Goal: Information Seeking & Learning: Learn about a topic

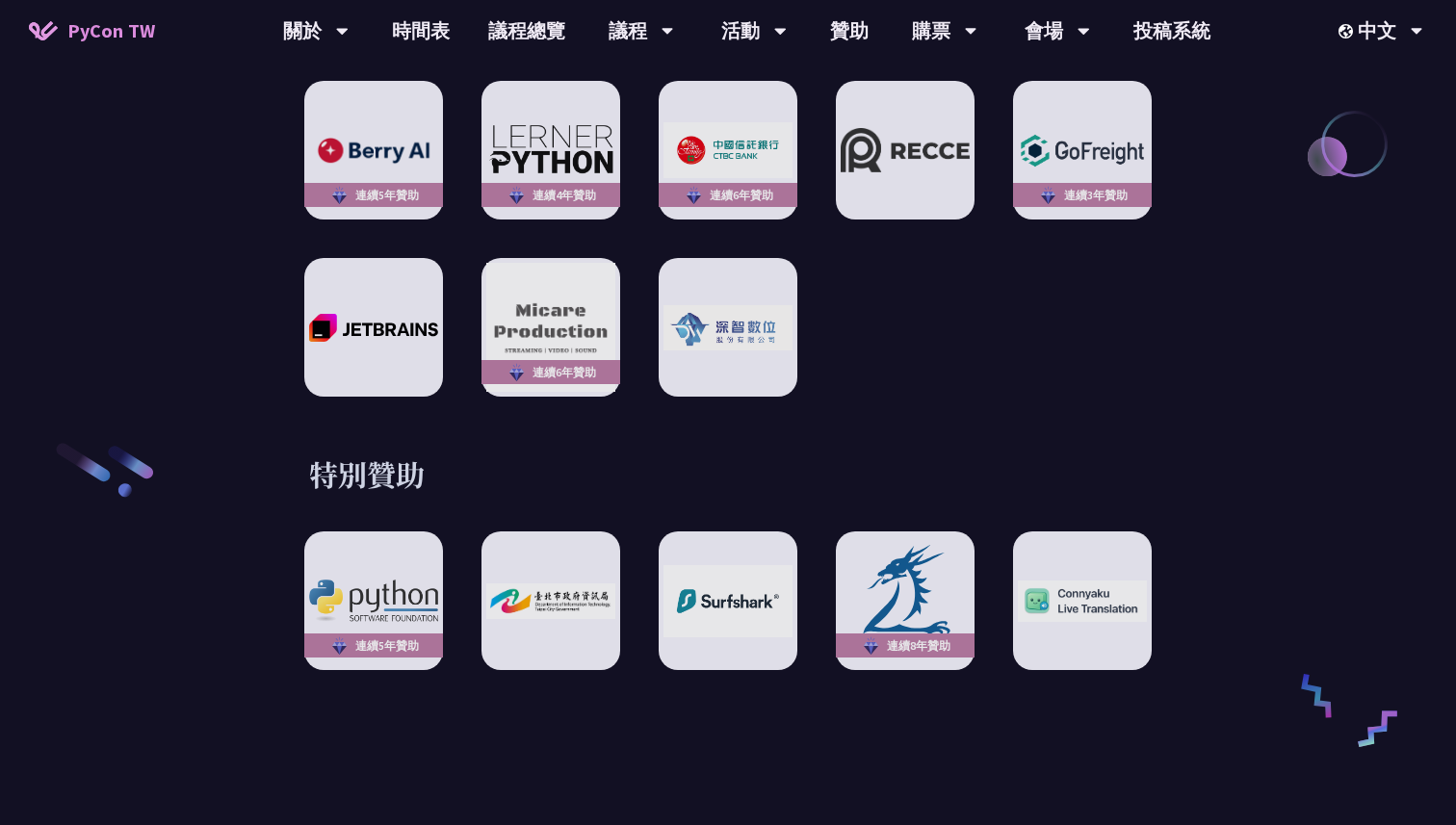
scroll to position [2909, 0]
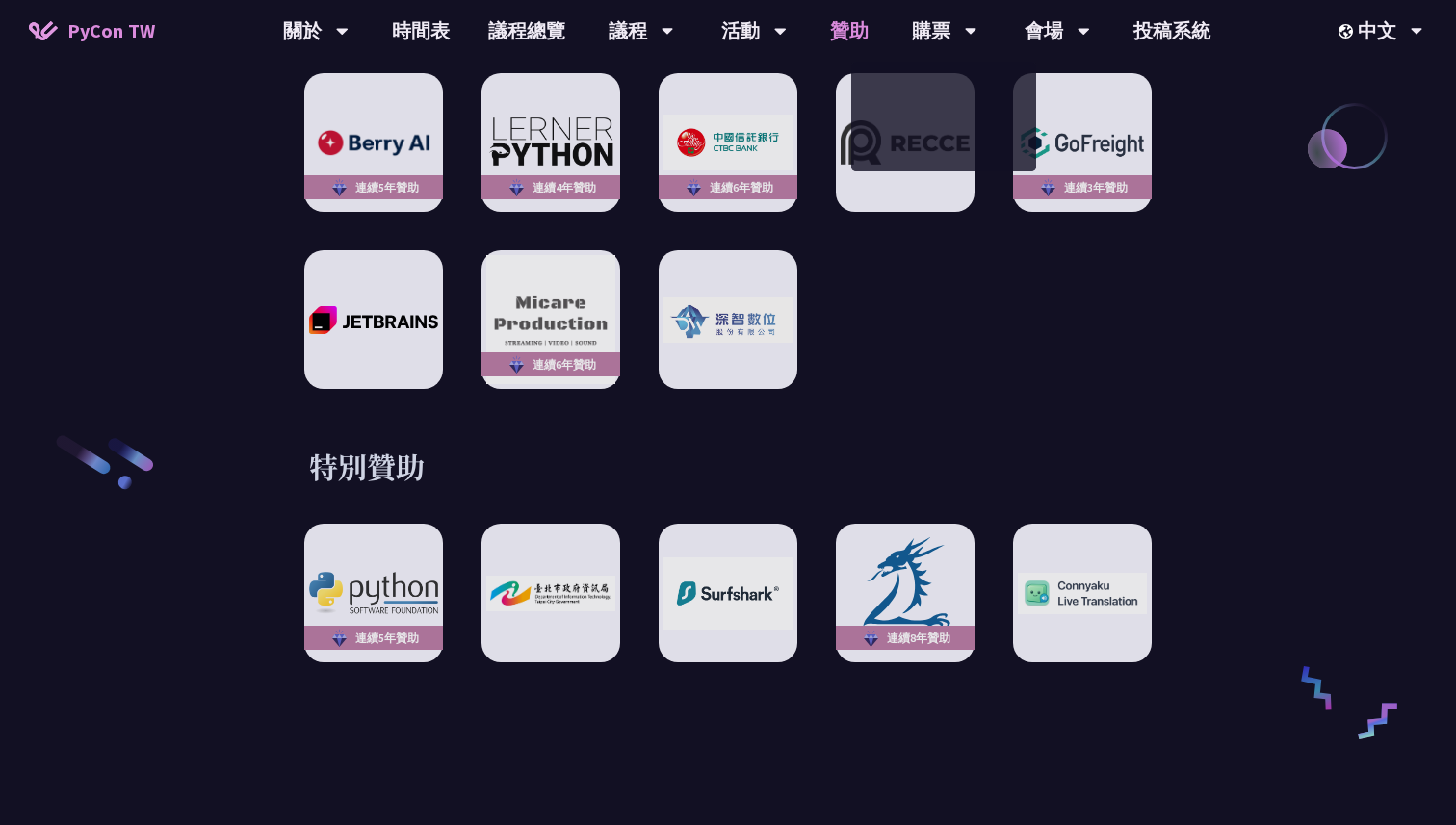
click at [854, 29] on link "贊助" at bounding box center [849, 31] width 77 height 61
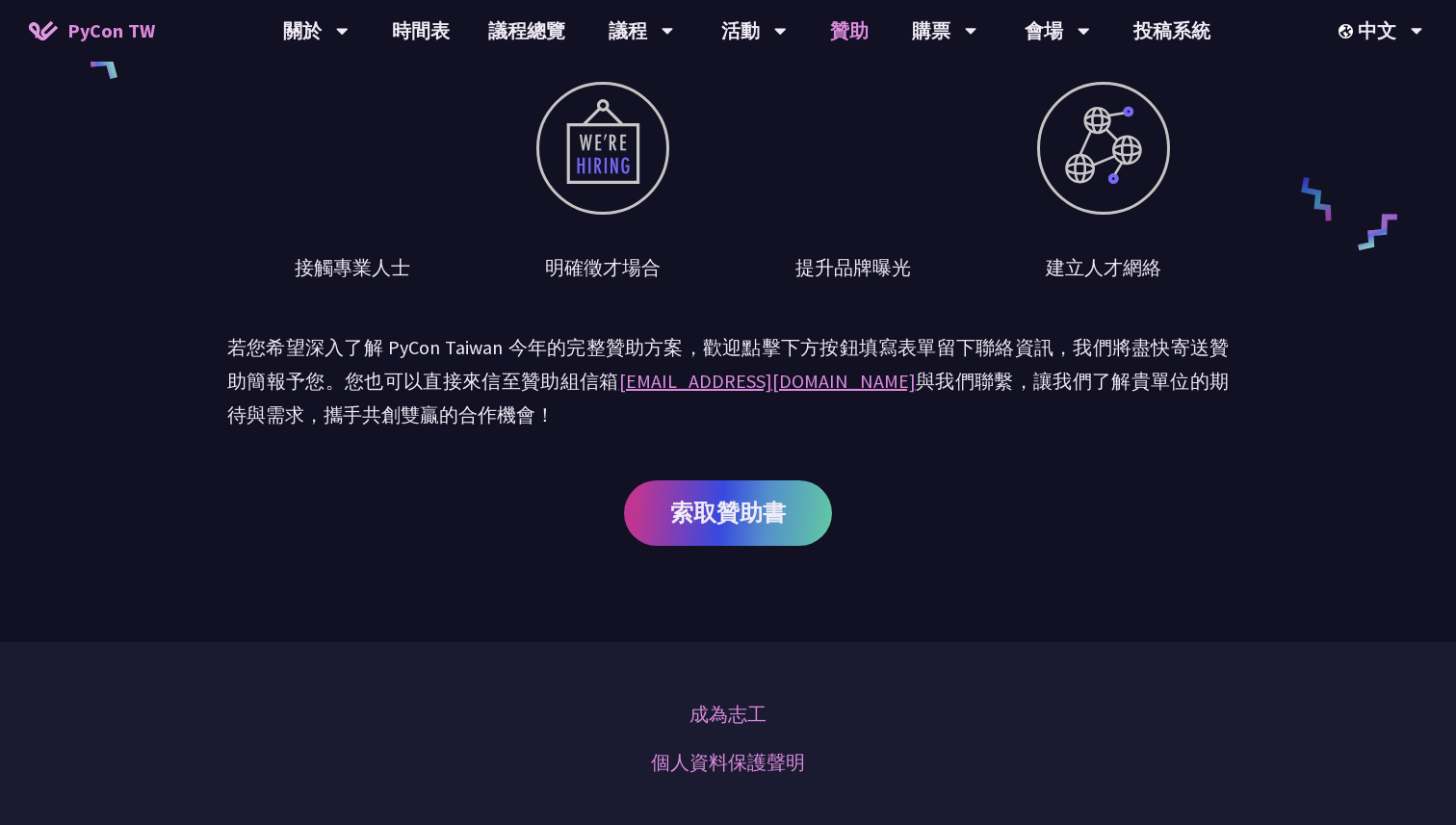
scroll to position [934, 0]
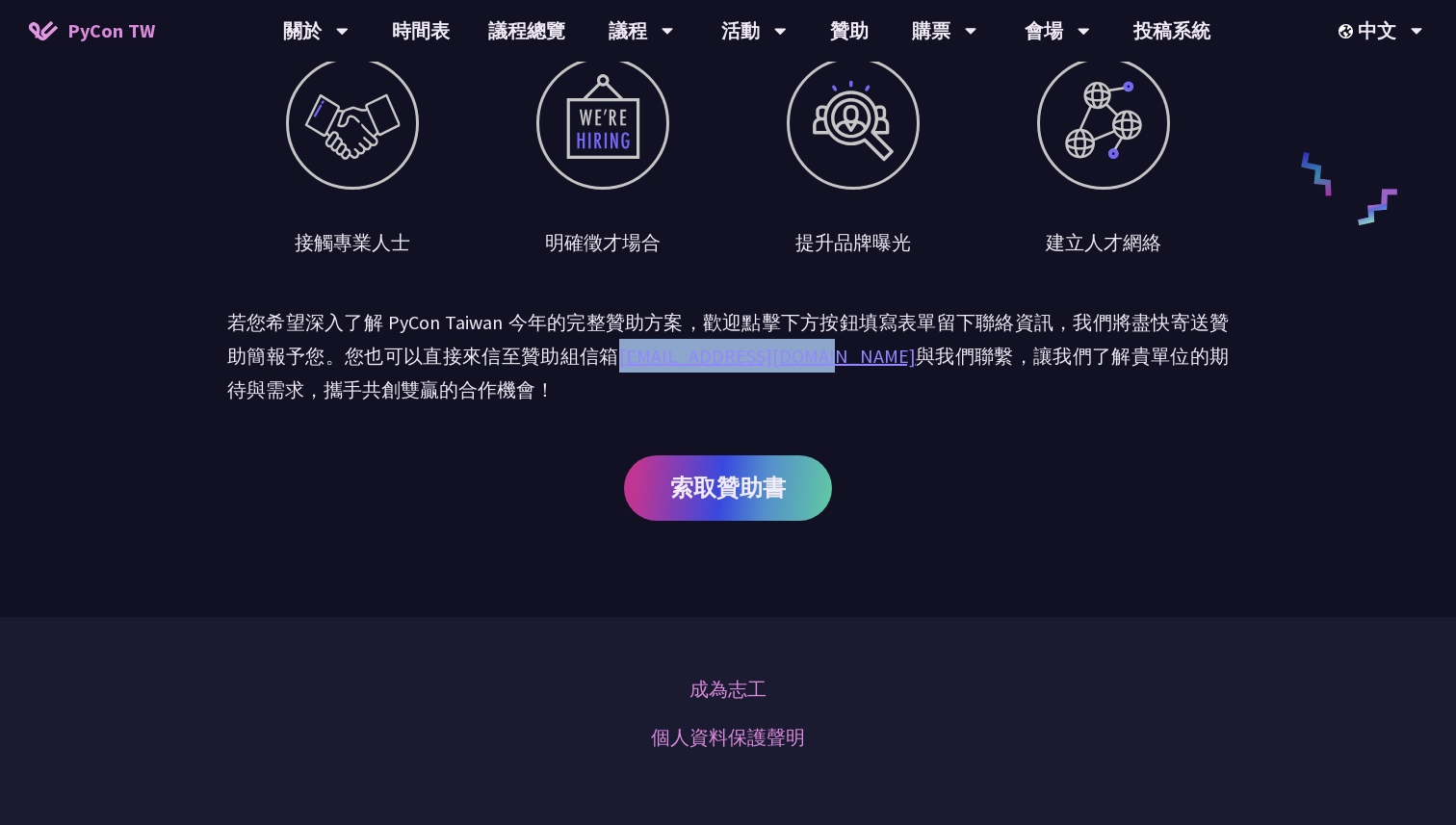
drag, startPoint x: 817, startPoint y: 362, endPoint x: 623, endPoint y: 359, distance: 194.0
click at [623, 359] on p "若您希望深入了解 PyCon Taiwan 今年的完整贊助方案，歡迎點擊下方按鈕填寫表單留下聯絡資訊，我們將盡快寄送贊助簡報予您。您也可以直接來信至贊助組信箱…" at bounding box center [728, 356] width 1001 height 102
copy link "[EMAIL_ADDRESS][DOMAIN_NAME]"
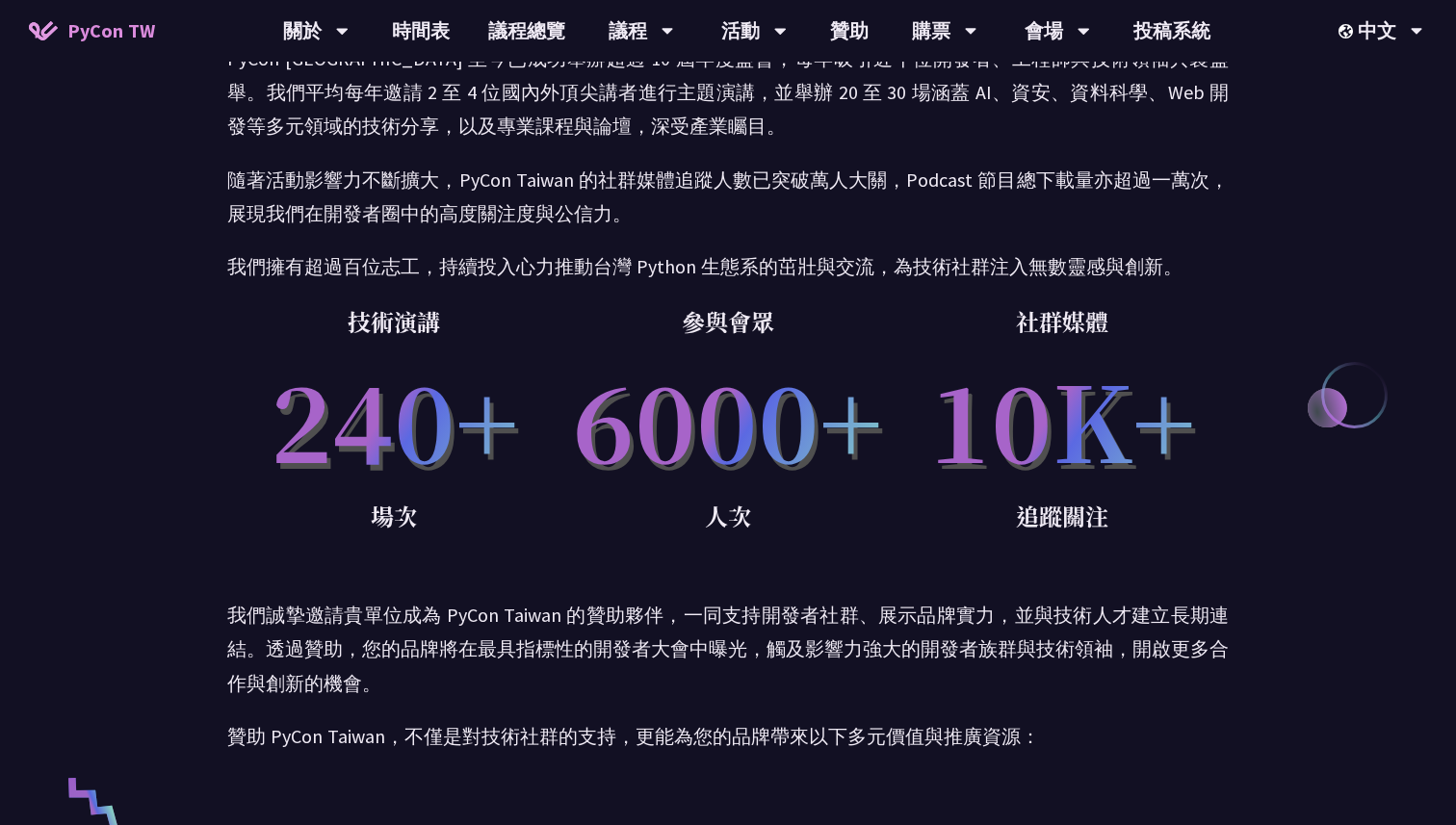
scroll to position [0, 0]
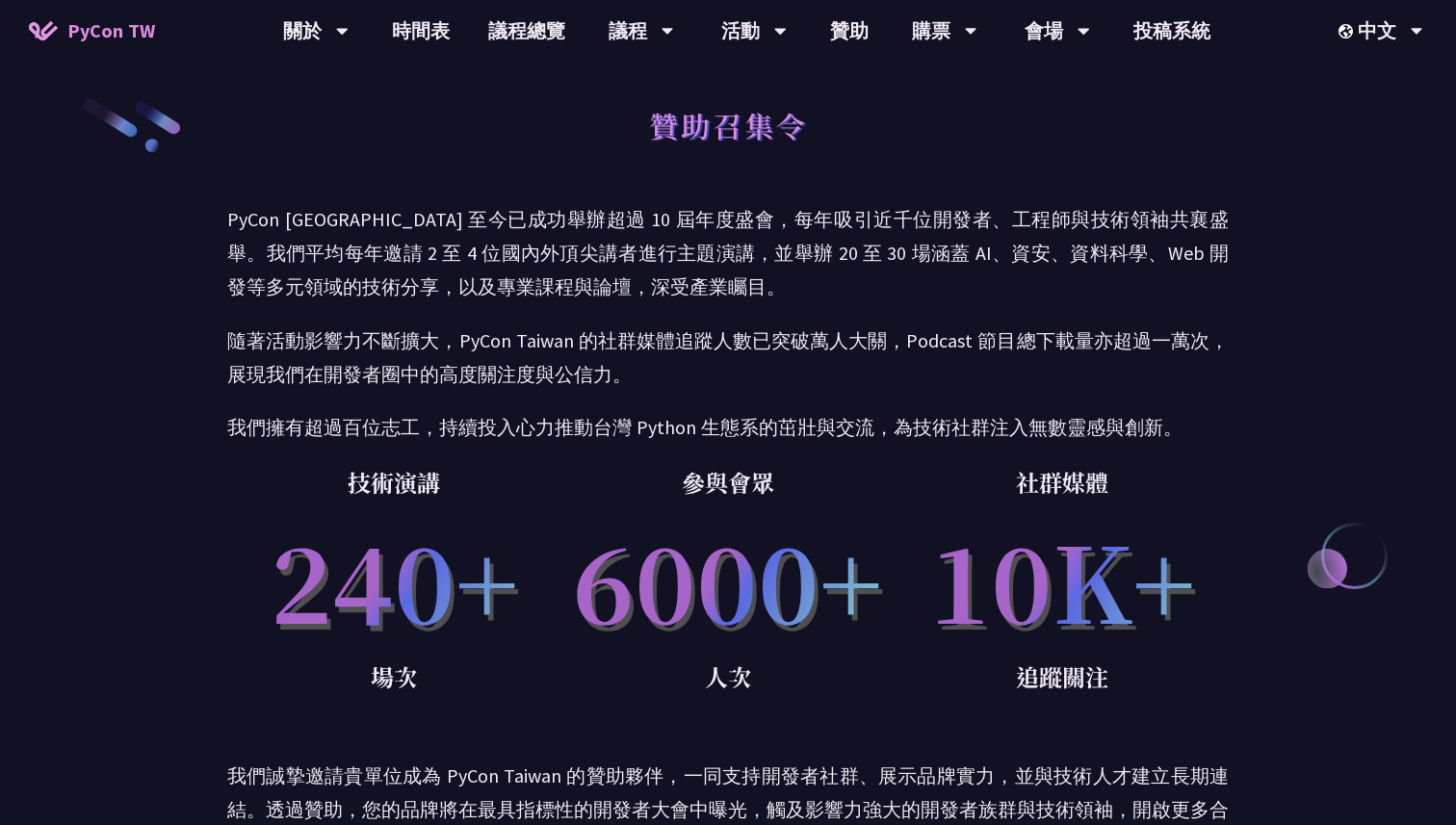
click at [139, 19] on span "PyCon TW" at bounding box center [111, 31] width 88 height 29
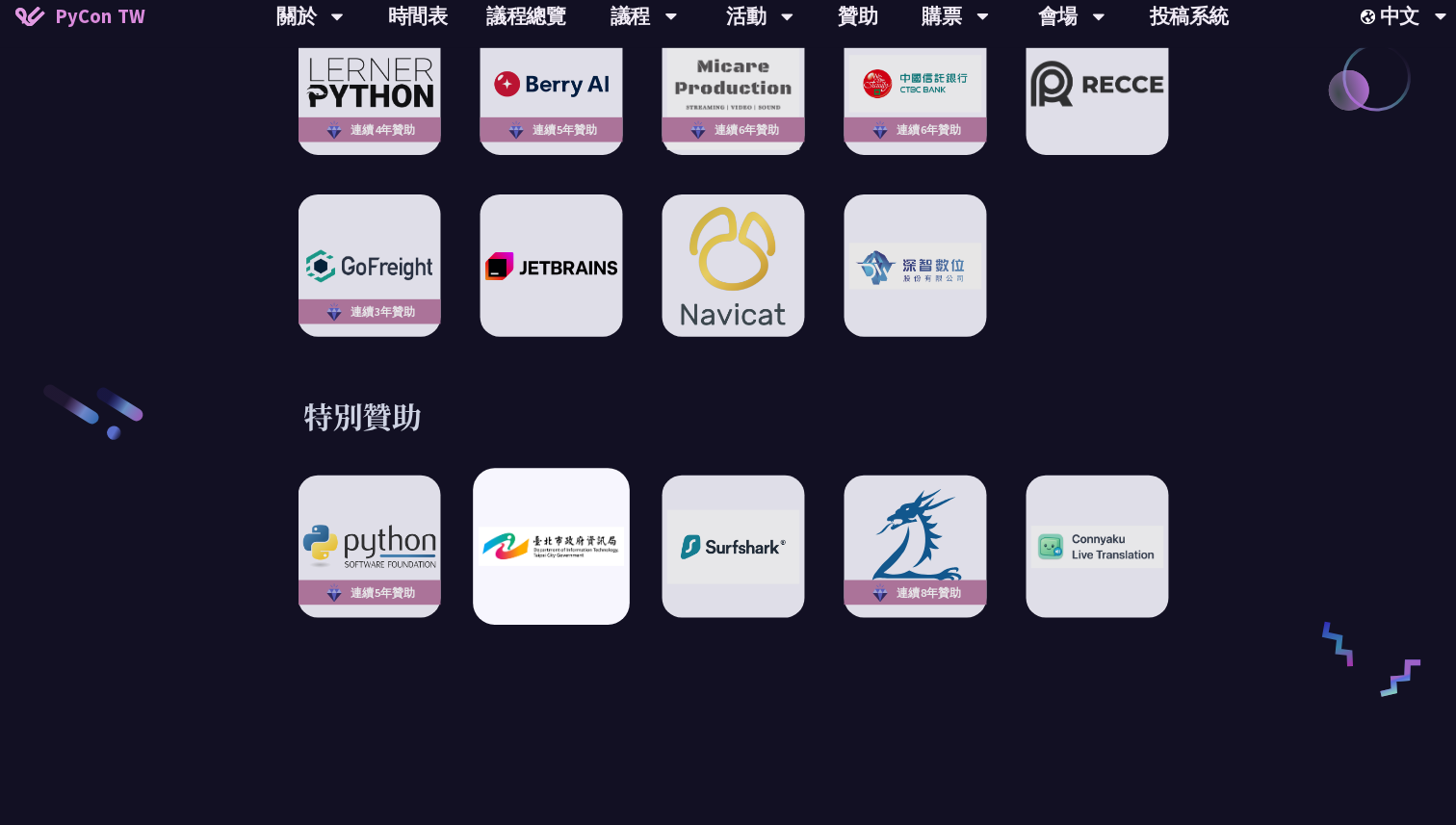
scroll to position [2954, 0]
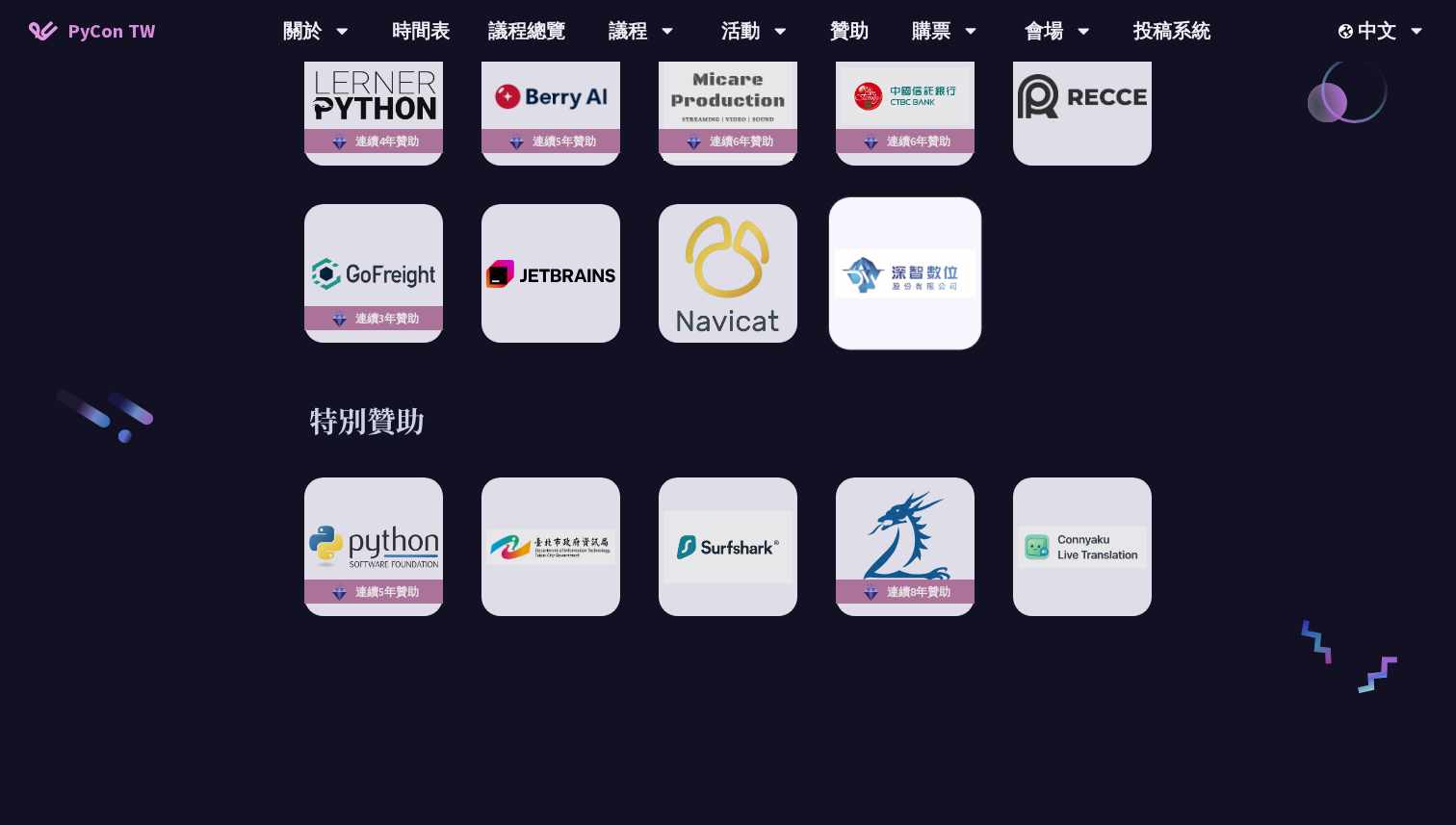
click at [890, 284] on div at bounding box center [905, 274] width 152 height 152
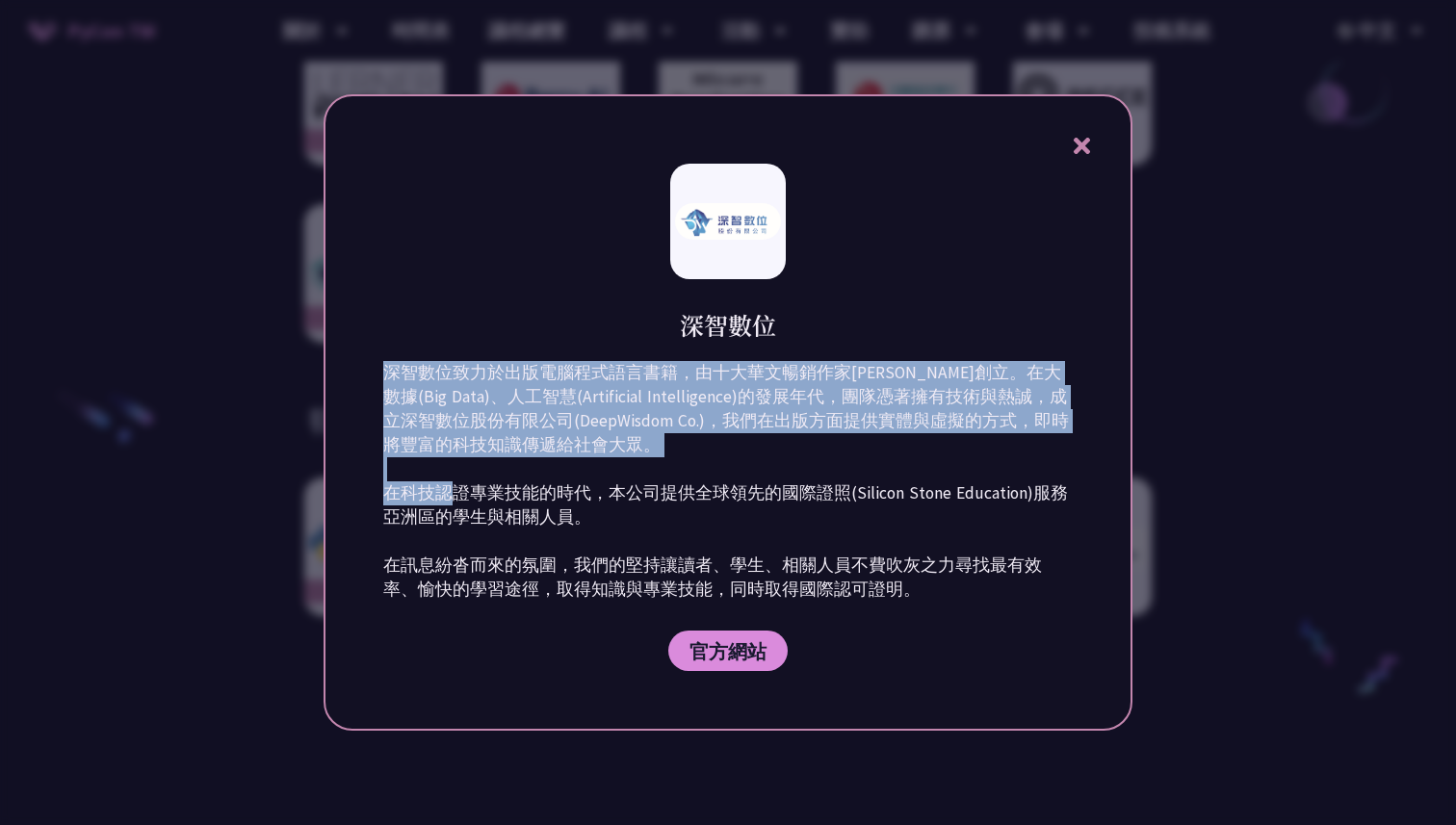
drag, startPoint x: 383, startPoint y: 377, endPoint x: 611, endPoint y: 484, distance: 251.9
click at [612, 485] on div "深智數位 深智數位致力於出版電腦程式語言書籍，由十大華文暢銷作家[PERSON_NAME]創立。在大數據(Big Data)、人工智慧(Artificial …" at bounding box center [728, 412] width 809 height 636
click at [611, 484] on p "深智數位致力於出版電腦程式語言書籍，由十大華文暢銷作家[PERSON_NAME]創立。在大數據(Big Data)、人工智慧(Artificial Intel…" at bounding box center [728, 481] width 690 height 241
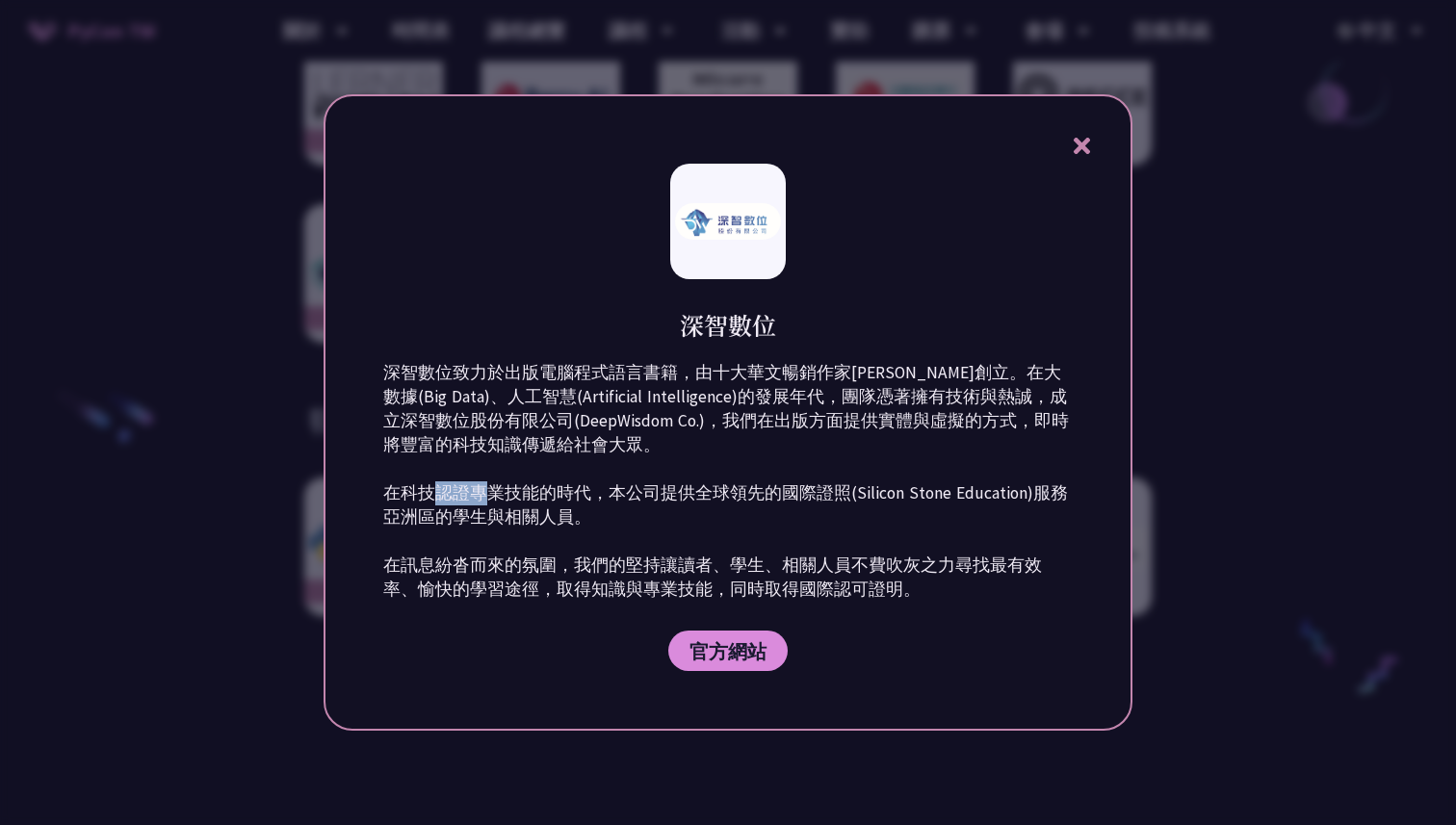
click at [611, 484] on p "深智數位致力於出版電腦程式語言書籍，由十大華文暢銷作家[PERSON_NAME]創立。在大數據(Big Data)、人工智慧(Artificial Intel…" at bounding box center [728, 481] width 690 height 241
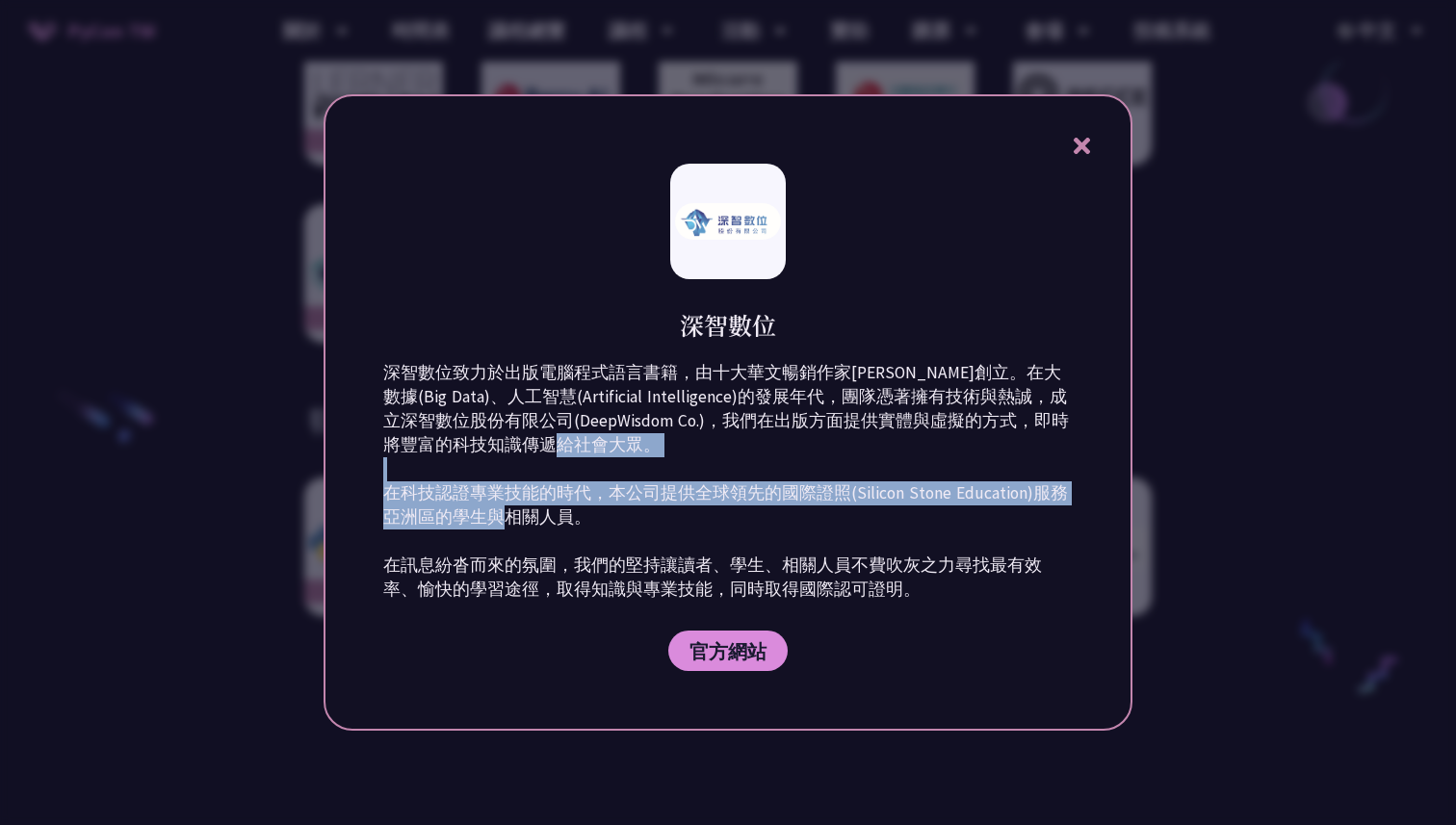
click at [611, 484] on p "深智數位致力於出版電腦程式語言書籍，由十大華文暢銷作家[PERSON_NAME]創立。在大數據(Big Data)、人工智慧(Artificial Intel…" at bounding box center [728, 481] width 690 height 241
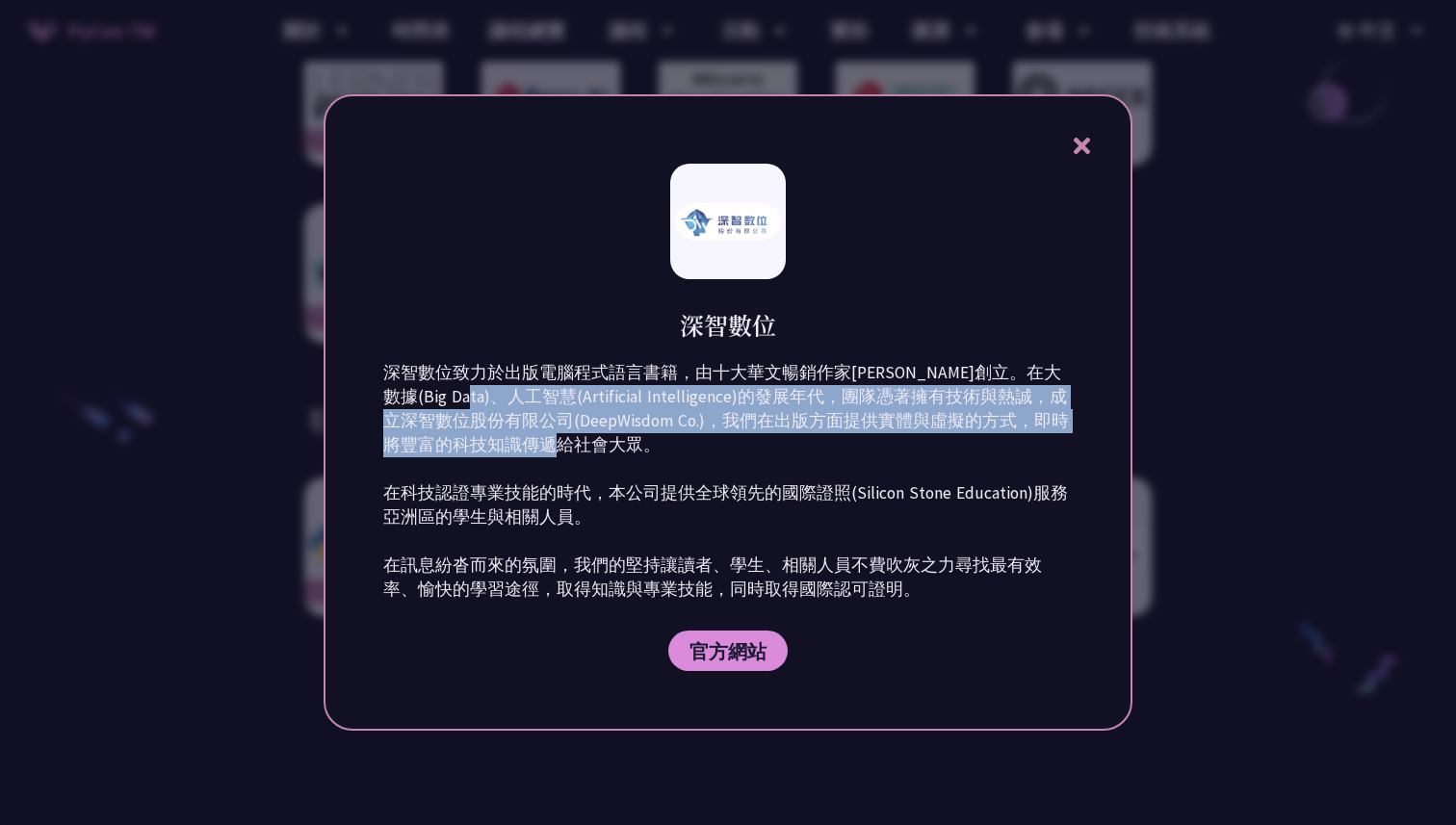
drag, startPoint x: 590, startPoint y: 465, endPoint x: 517, endPoint y: 395, distance: 101.1
click at [517, 395] on p "深智數位致力於出版電腦程式語言書籍，由十大華文暢銷作家[PERSON_NAME]創立。在大數據(Big Data)、人工智慧(Artificial Intel…" at bounding box center [728, 481] width 690 height 241
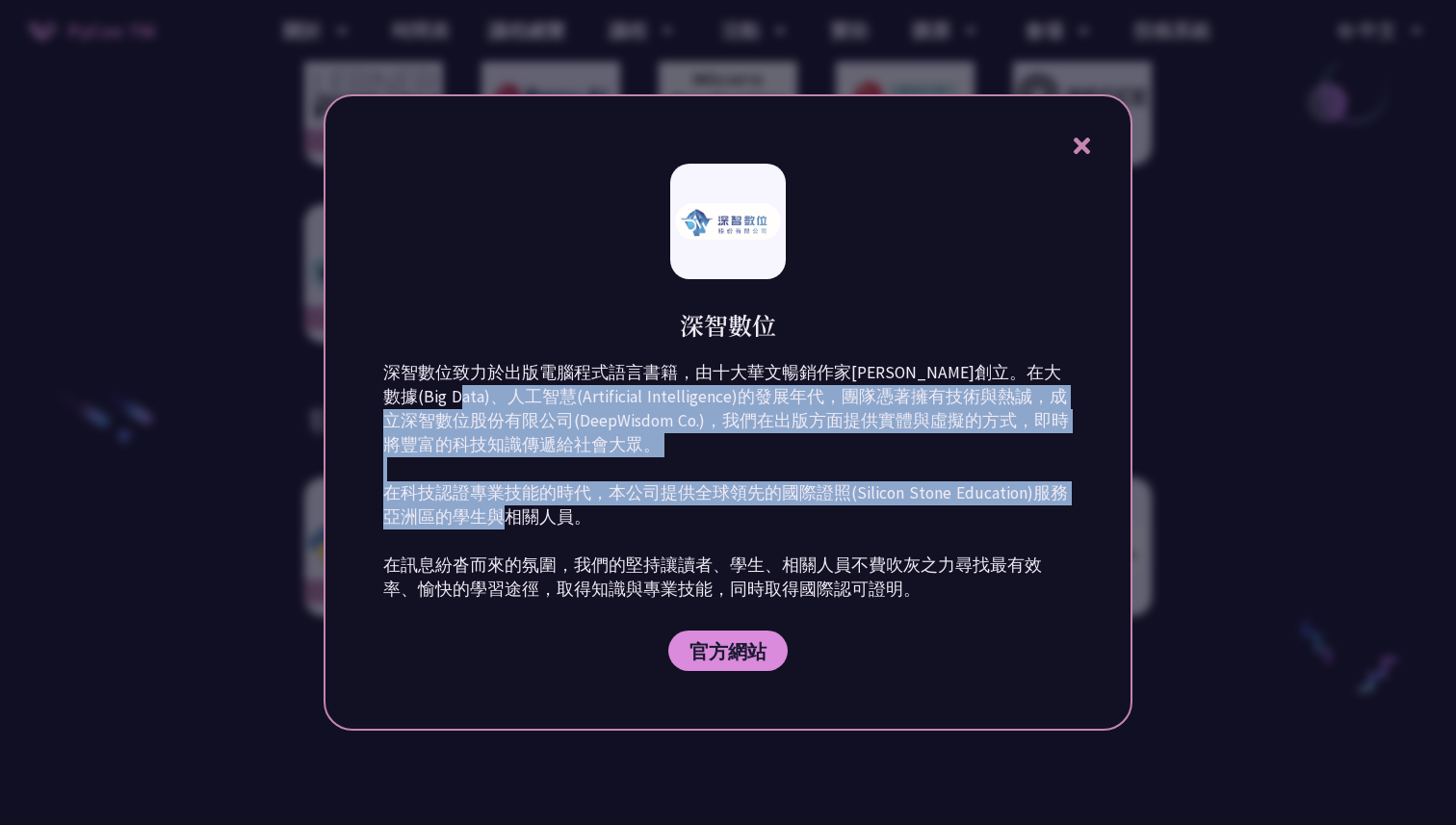
drag, startPoint x: 517, startPoint y: 395, endPoint x: 641, endPoint y: 519, distance: 175.4
click at [641, 520] on p "深智數位致力於出版電腦程式語言書籍，由十大華文暢銷作家[PERSON_NAME]創立。在大數據(Big Data)、人工智慧(Artificial Intel…" at bounding box center [728, 481] width 690 height 241
click at [641, 519] on p "深智數位致力於出版電腦程式語言書籍，由十大華文暢銷作家[PERSON_NAME]創立。在大數據(Big Data)、人工智慧(Artificial Intel…" at bounding box center [728, 481] width 690 height 241
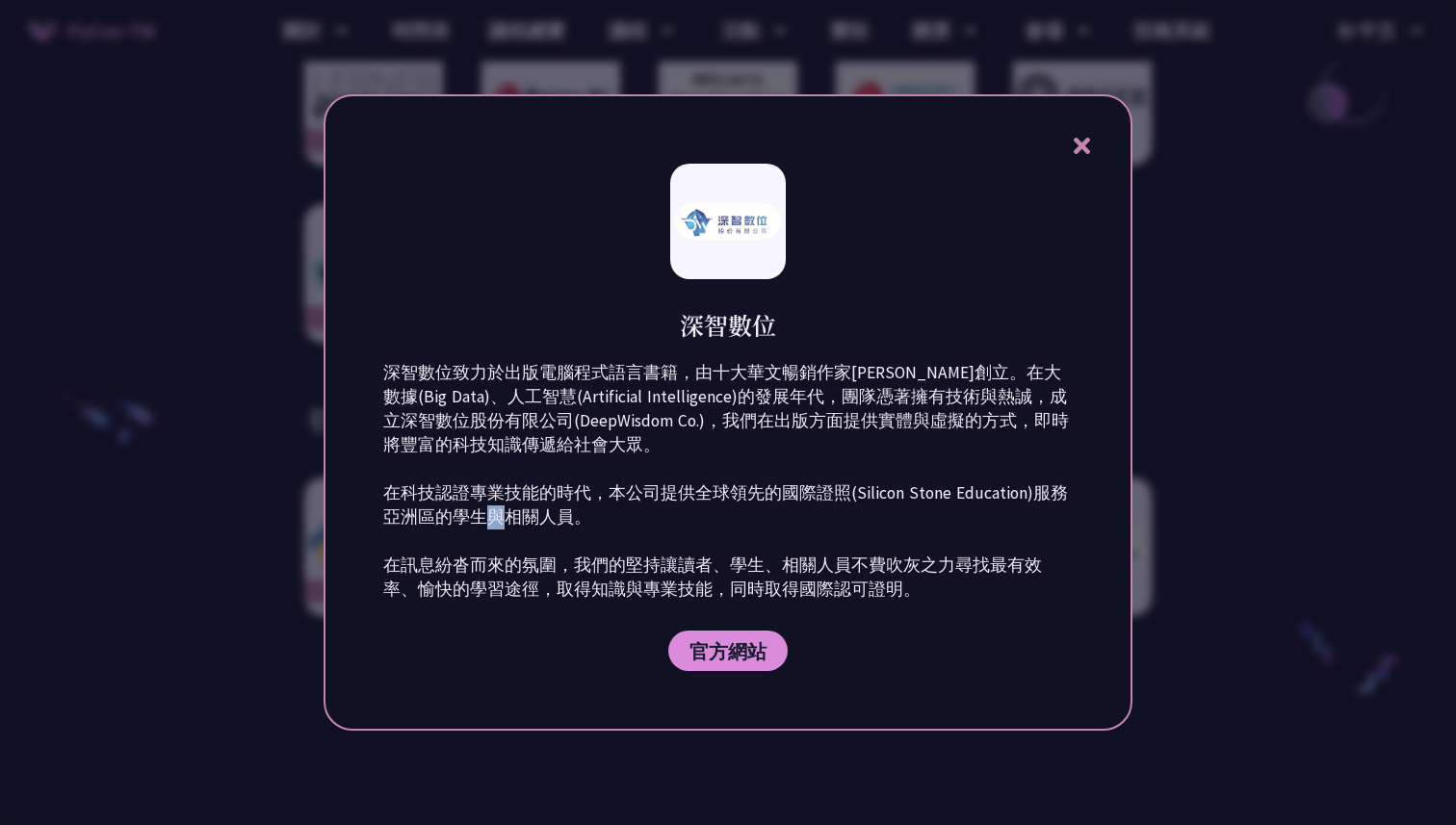
click at [641, 519] on p "深智數位致力於出版電腦程式語言書籍，由十大華文暢銷作家[PERSON_NAME]創立。在大數據(Big Data)、人工智慧(Artificial Intel…" at bounding box center [728, 481] width 690 height 241
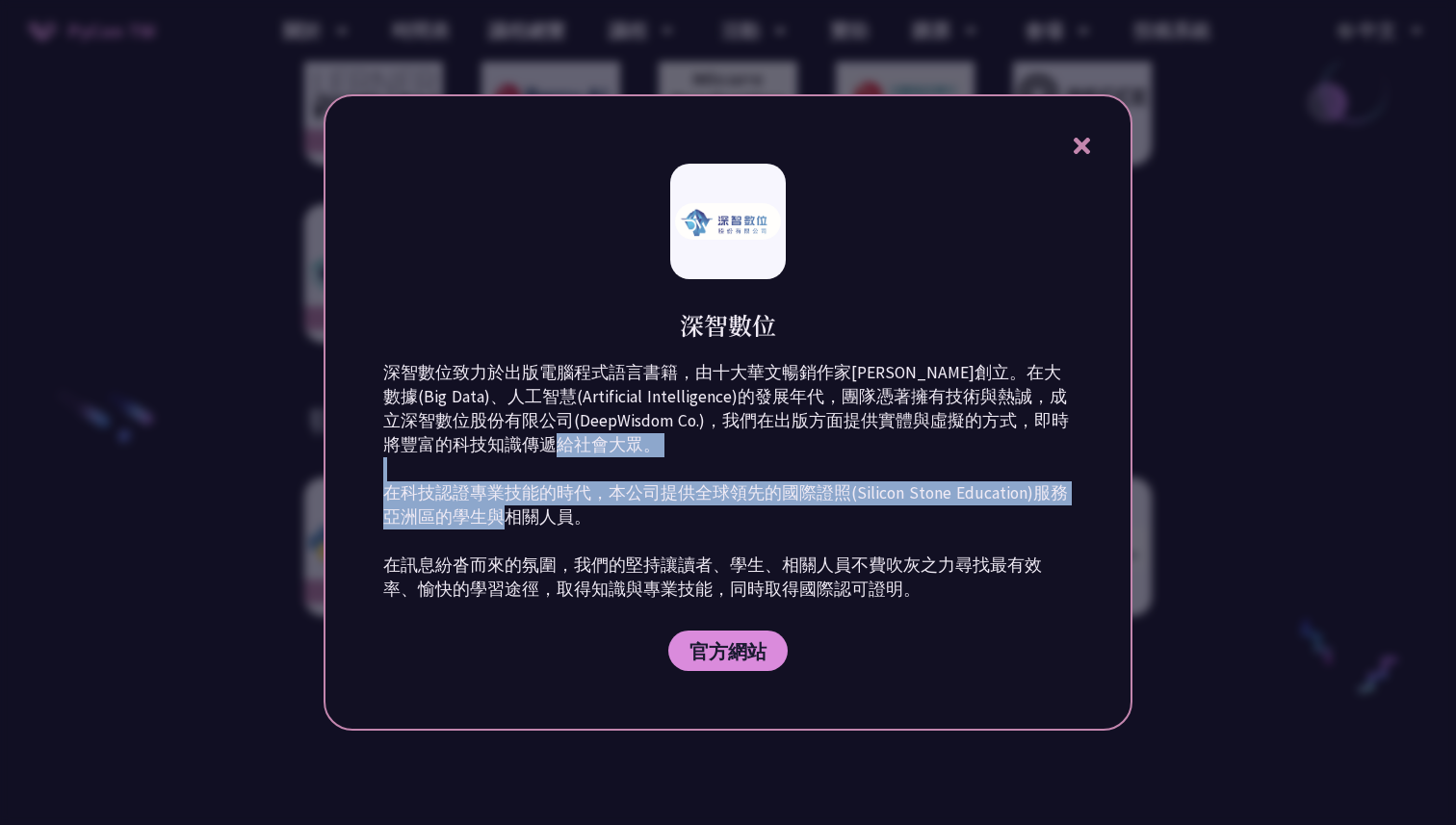
click at [641, 519] on p "深智數位致力於出版電腦程式語言書籍，由十大華文暢銷作家[PERSON_NAME]創立。在大數據(Big Data)、人工智慧(Artificial Intel…" at bounding box center [728, 481] width 690 height 241
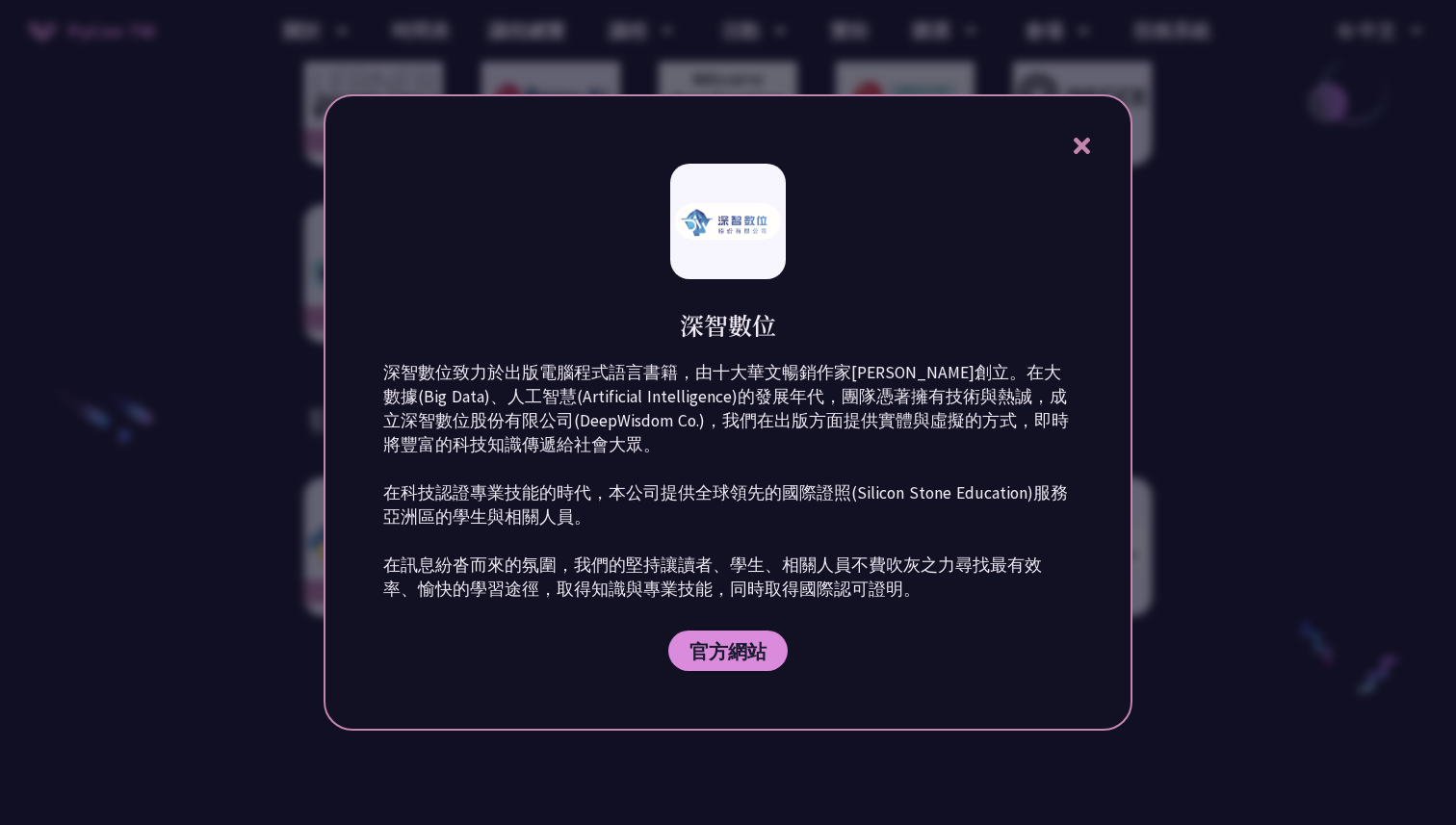
click at [655, 563] on p "深智數位致力於出版電腦程式語言書籍，由十大華文暢銷作家[PERSON_NAME]創立。在大數據(Big Data)、人工智慧(Artificial Intel…" at bounding box center [728, 481] width 690 height 241
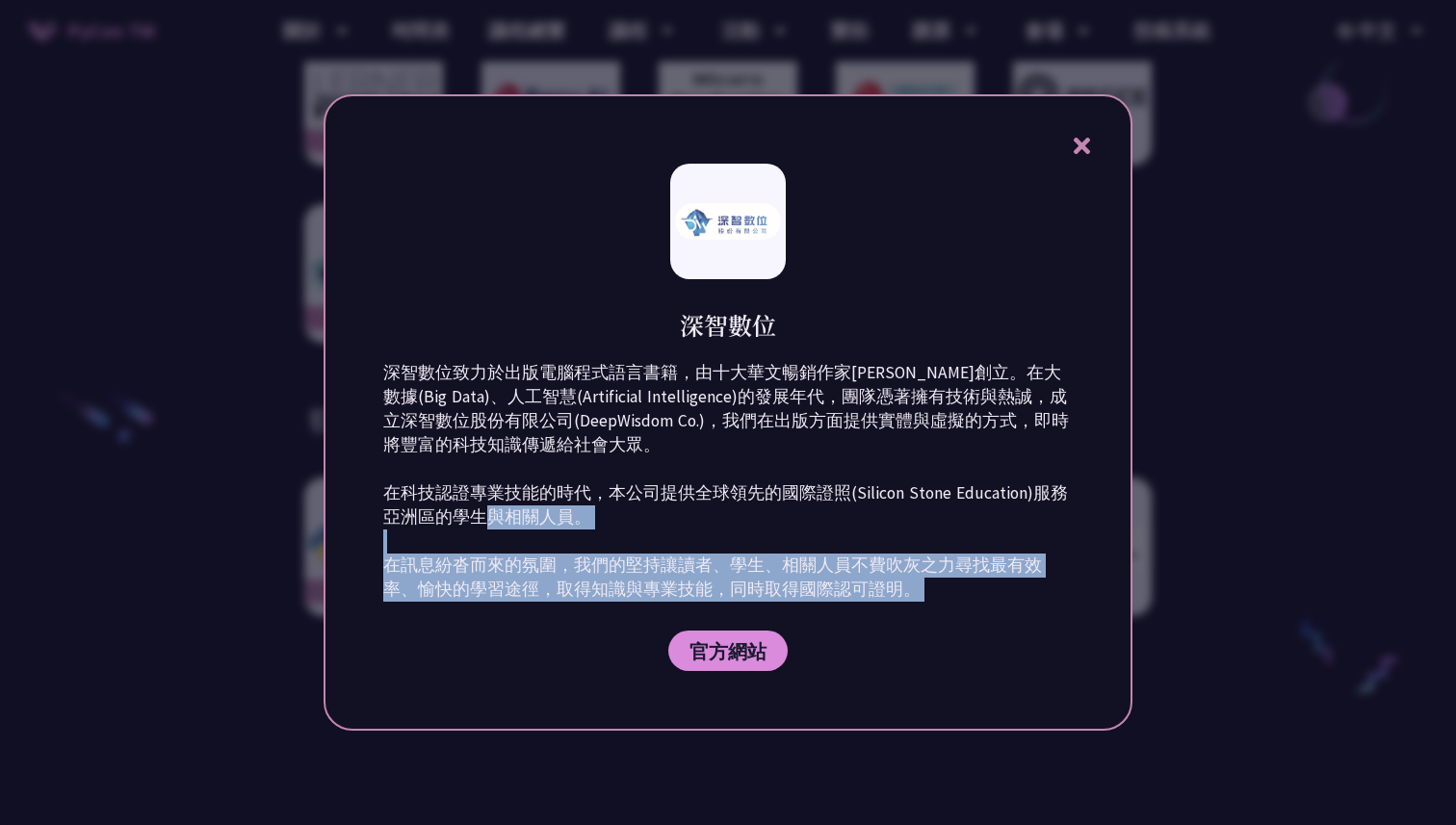
click at [655, 563] on p "深智數位致力於出版電腦程式語言書籍，由十大華文暢銷作家[PERSON_NAME]創立。在大數據(Big Data)、人工智慧(Artificial Intel…" at bounding box center [728, 481] width 690 height 241
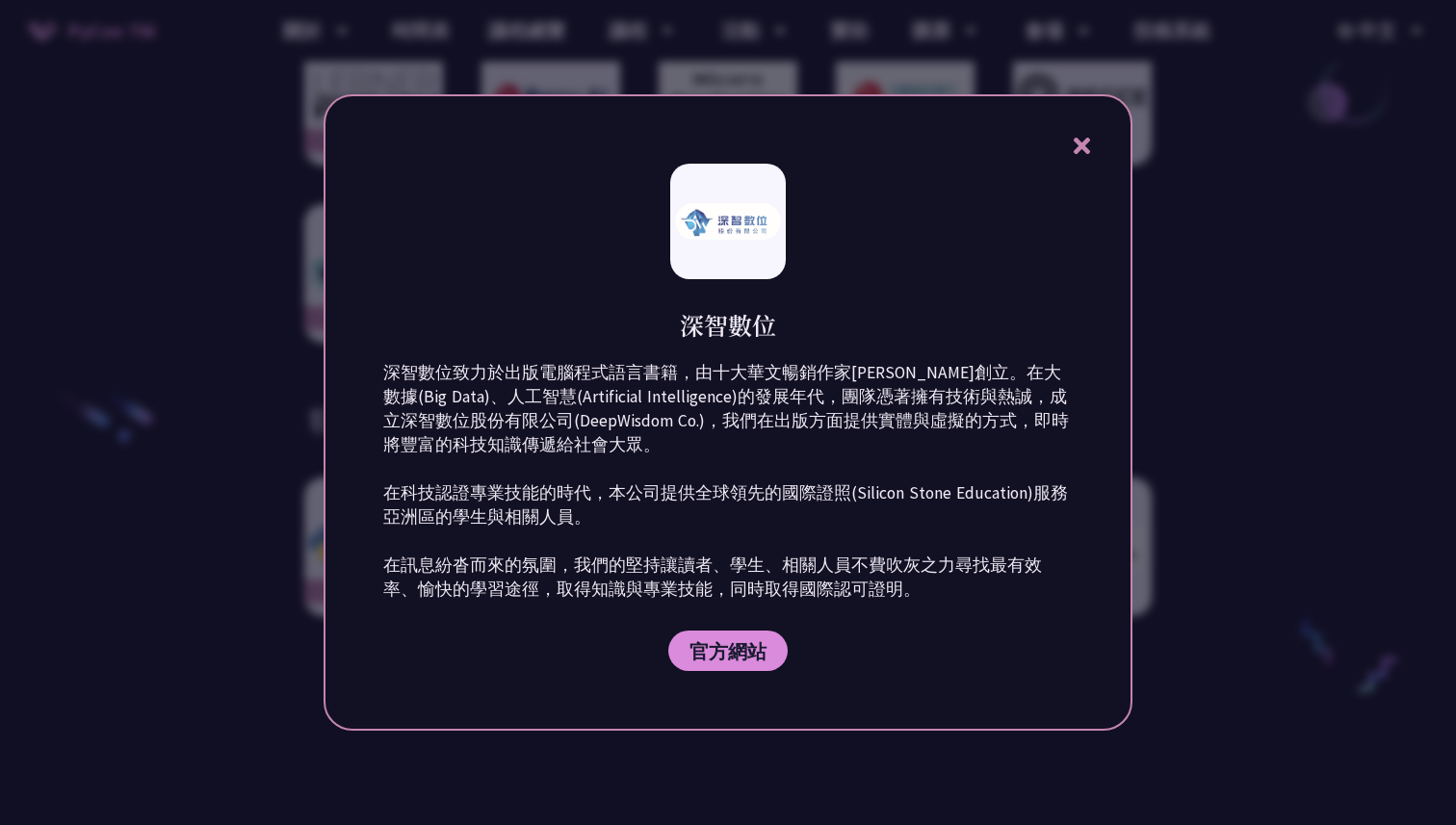
click at [1090, 146] on icon at bounding box center [1082, 145] width 24 height 24
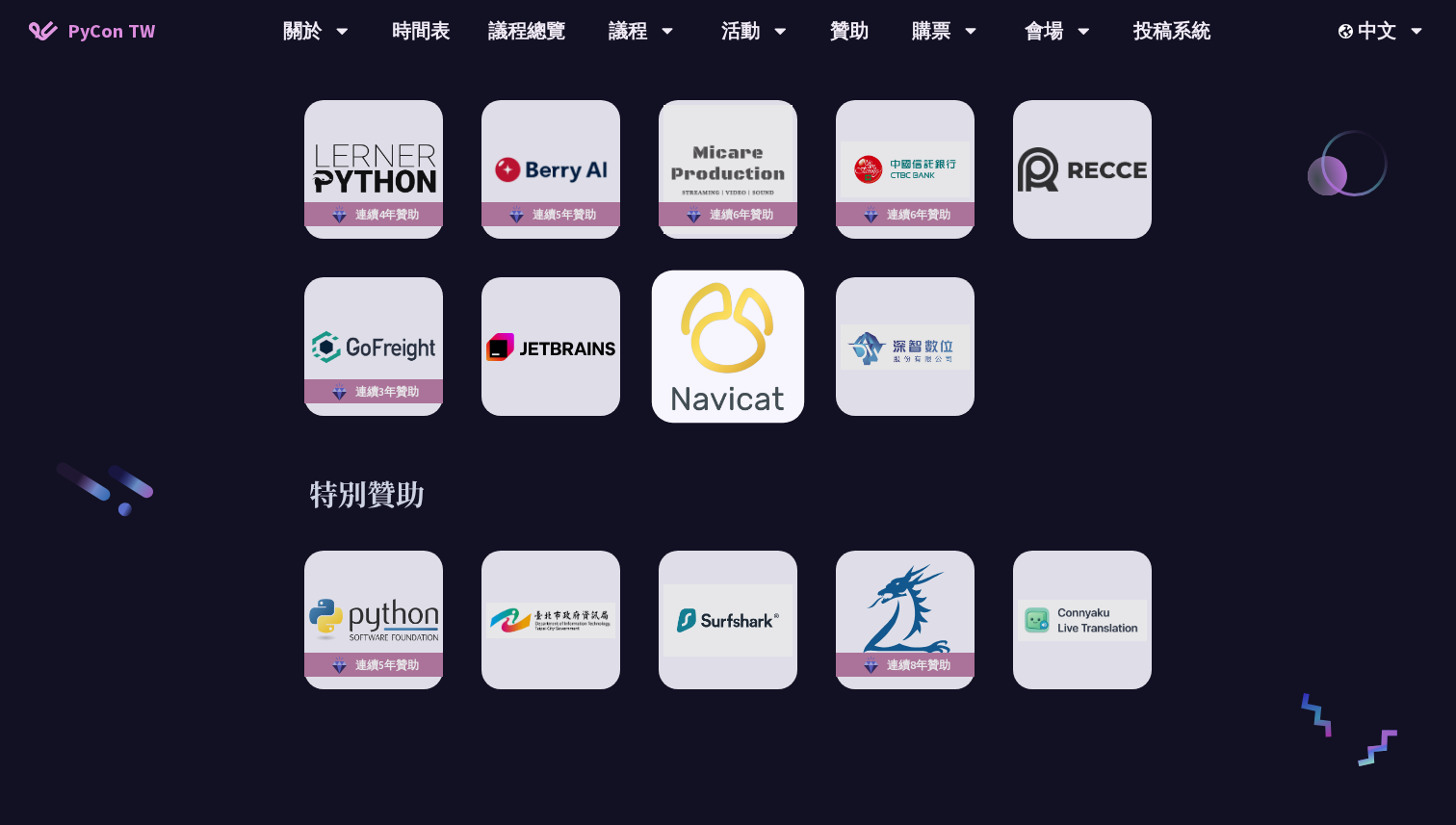
scroll to position [2860, 0]
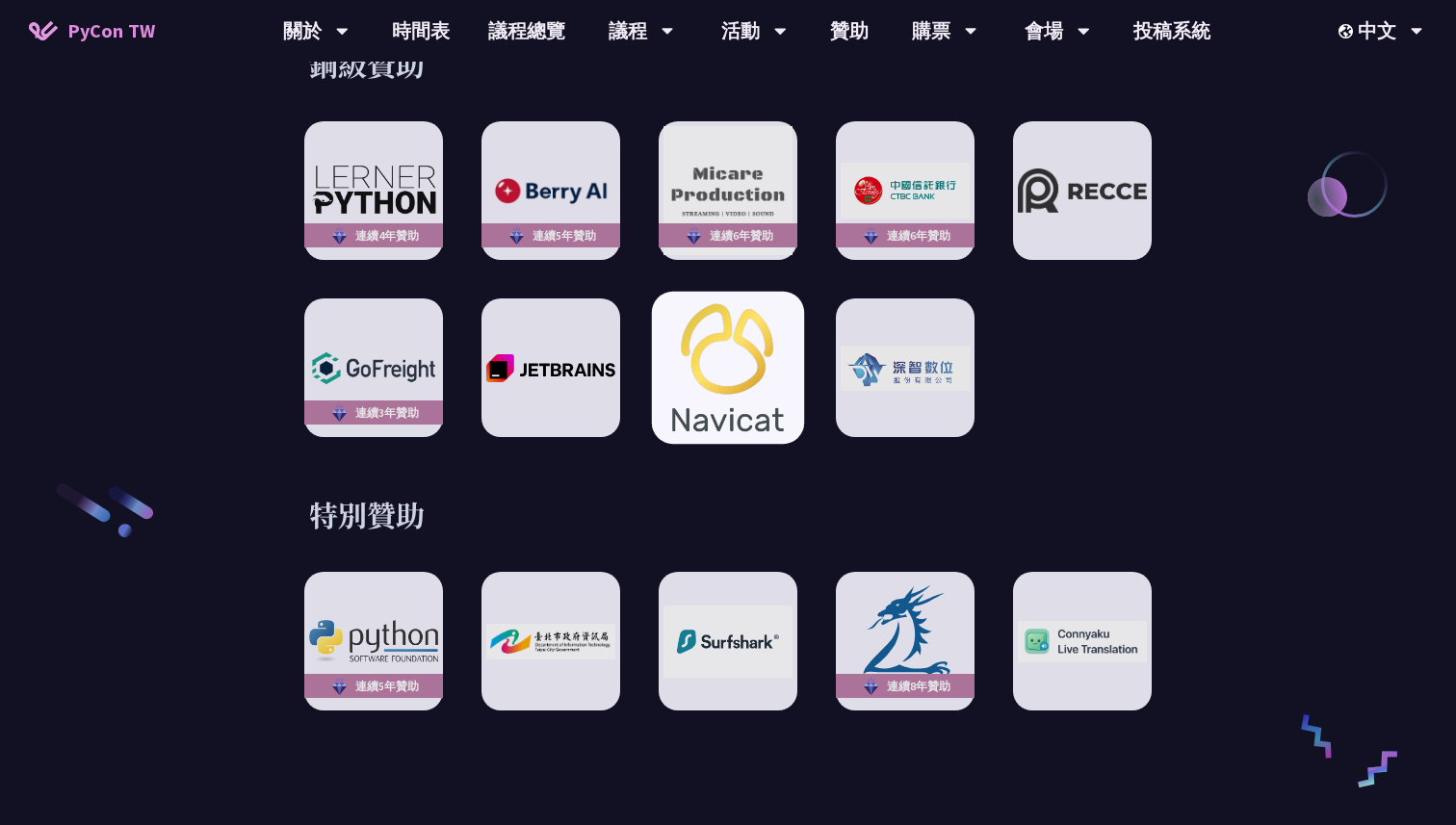
click at [726, 336] on img at bounding box center [728, 368] width 141 height 152
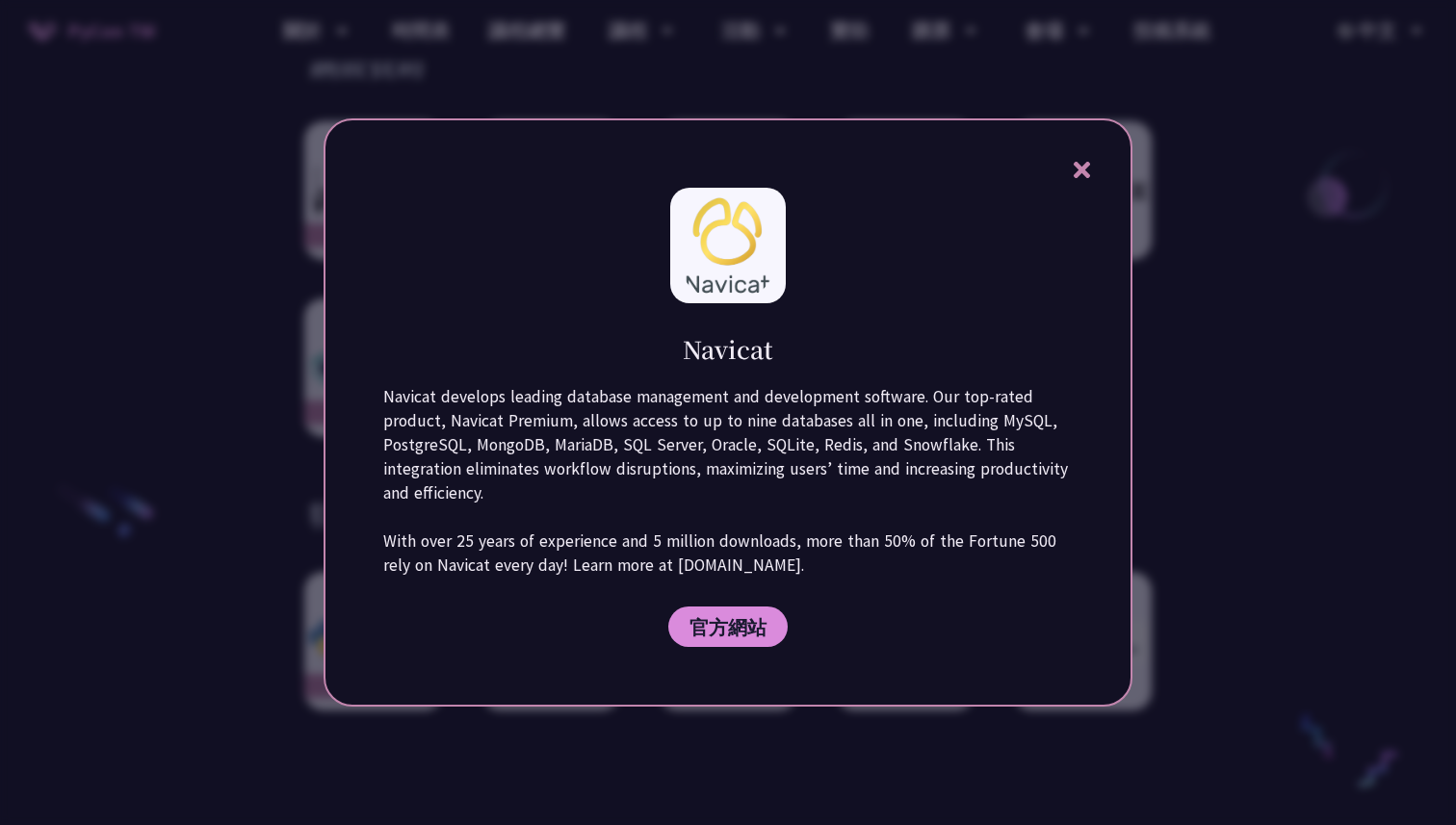
click at [1110, 163] on div "[PERSON_NAME] develops leading database management and development software. Ou…" at bounding box center [728, 412] width 809 height 588
click at [1082, 163] on icon at bounding box center [1082, 170] width 24 height 24
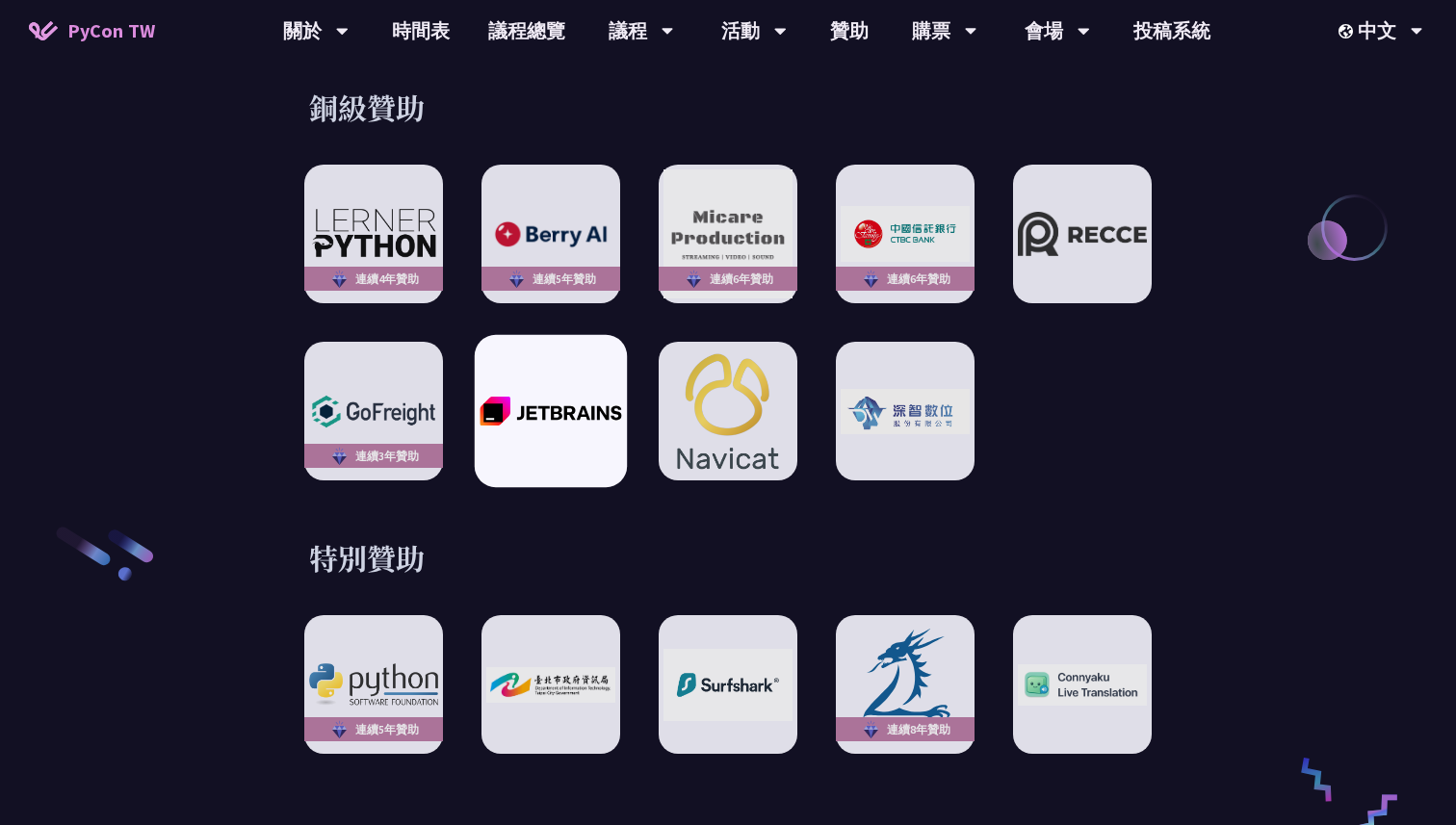
scroll to position [2813, 0]
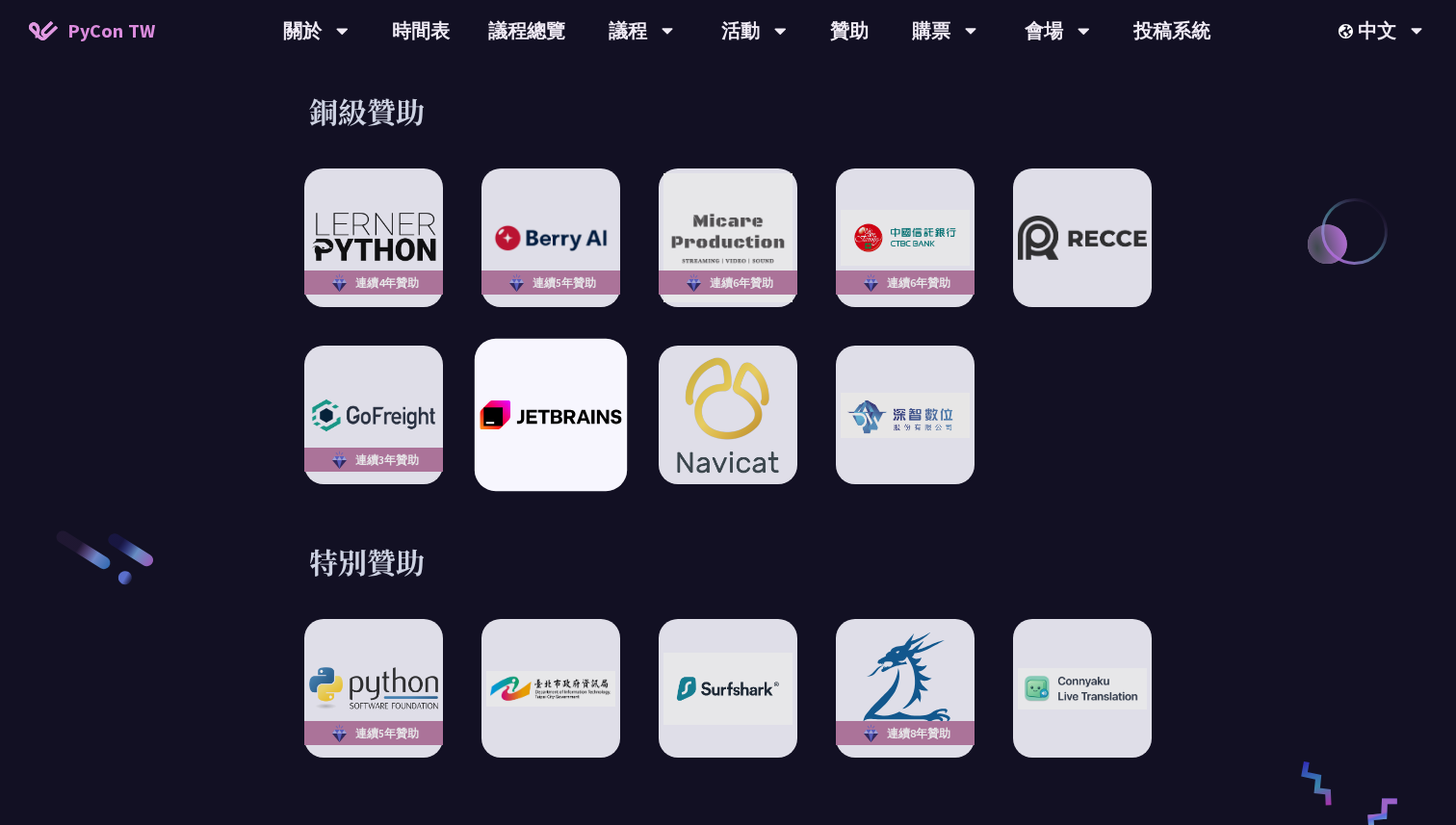
click at [557, 367] on div at bounding box center [551, 415] width 152 height 152
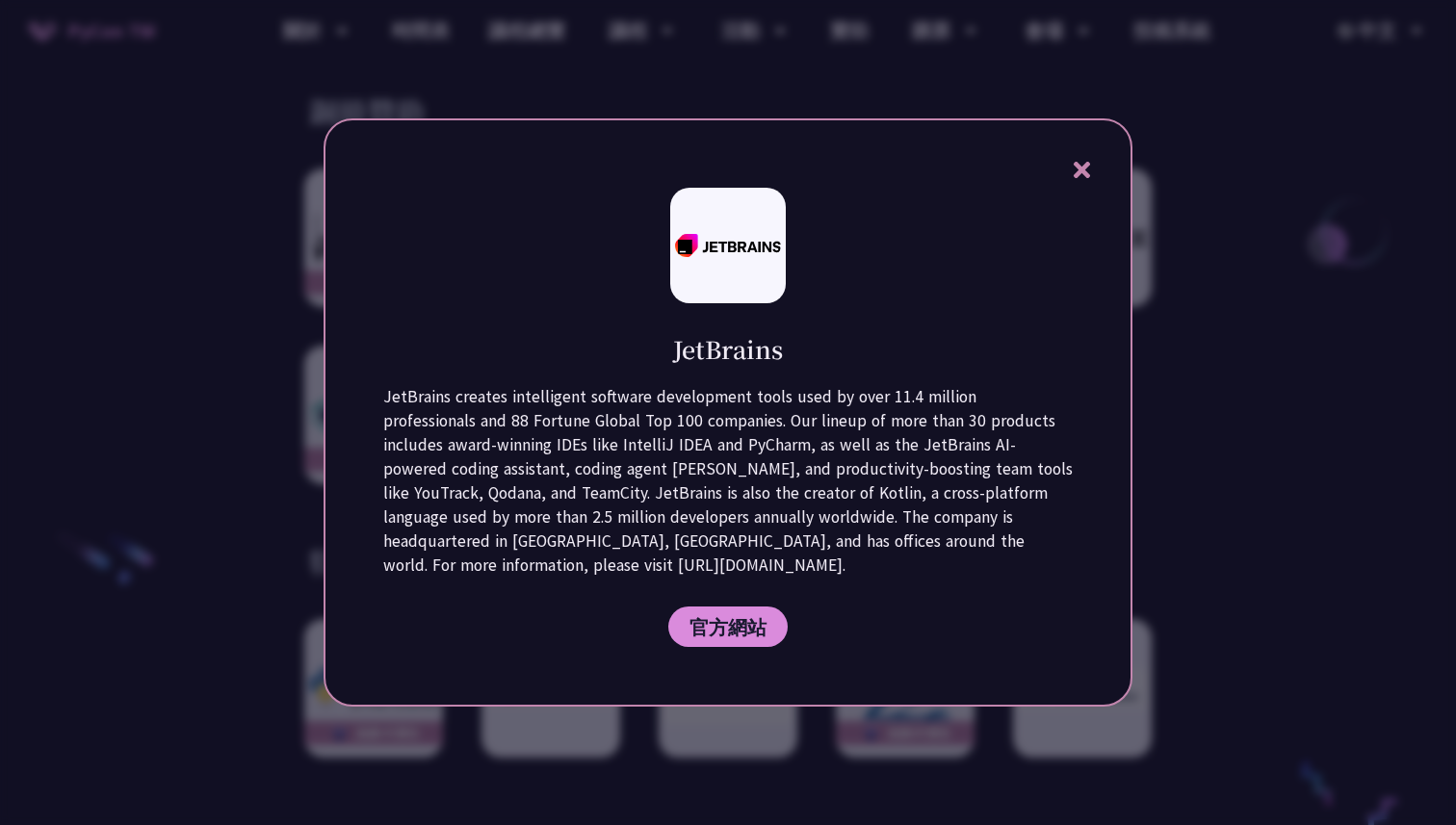
click at [1083, 168] on icon at bounding box center [1080, 170] width 17 height 17
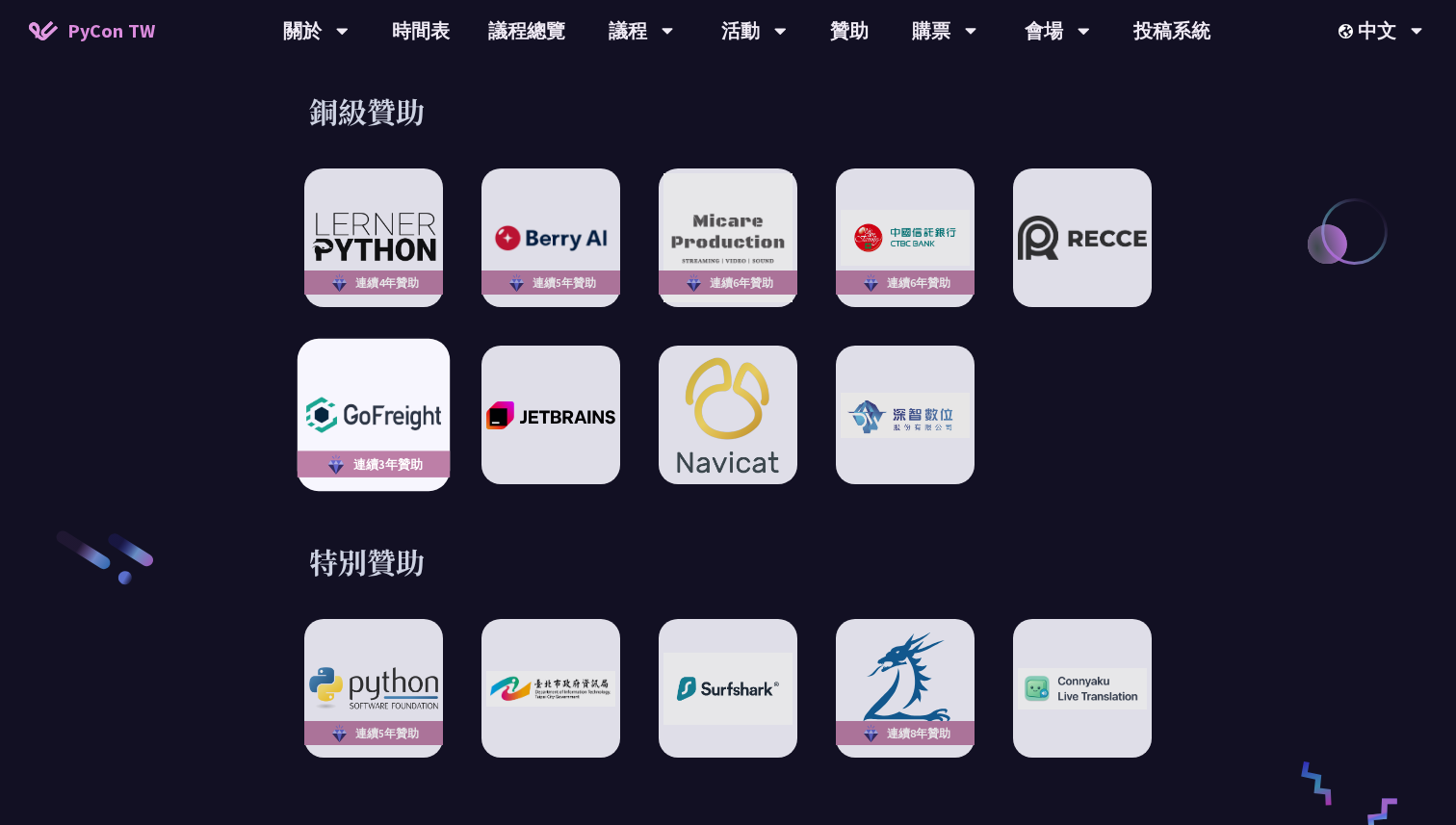
click at [410, 452] on div "連續3年贊助" at bounding box center [374, 464] width 152 height 27
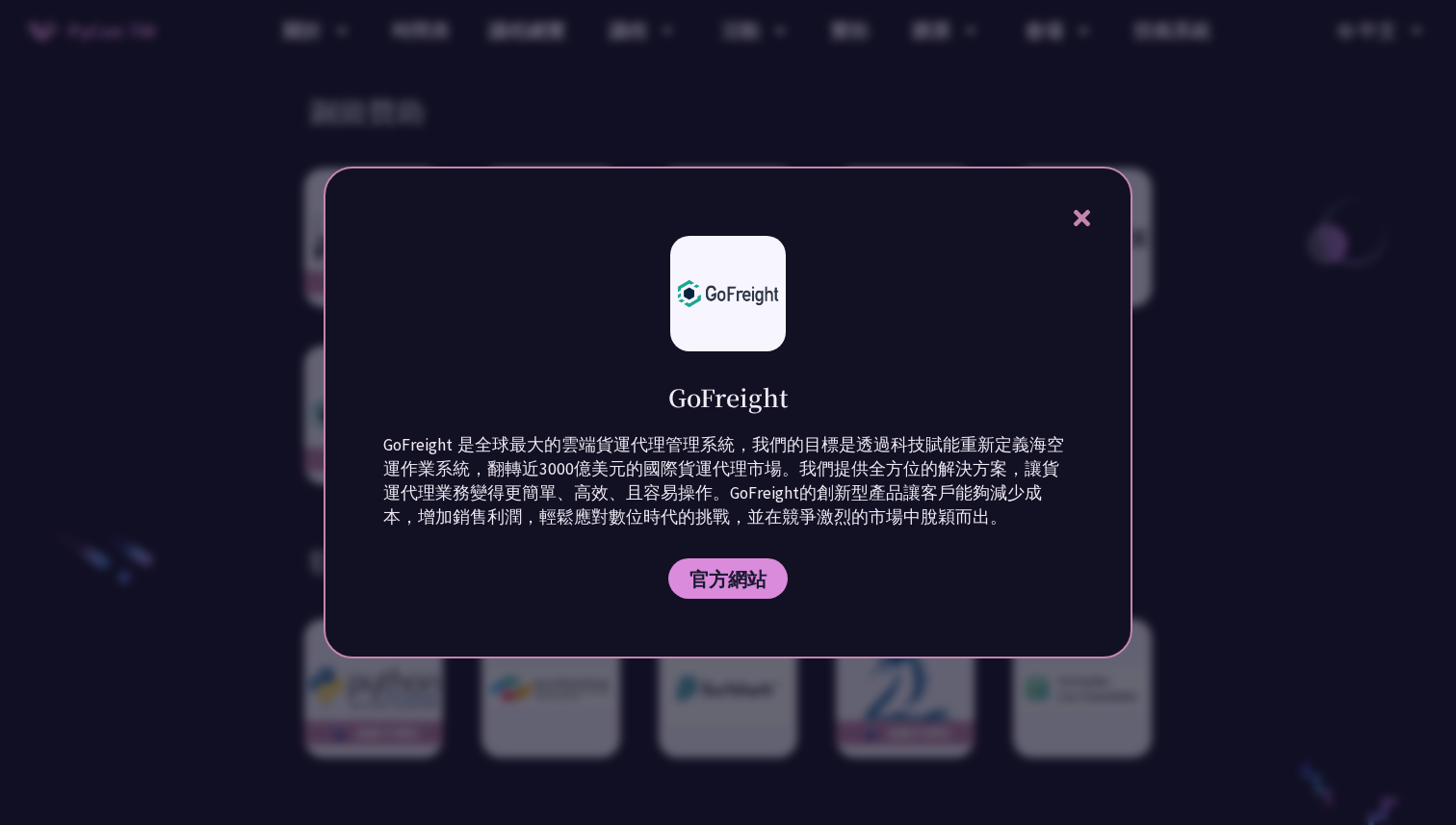
click at [1097, 218] on div "GoFreight GoFreight 是全球最大的雲端貨運代理管理系統，我們的目標是透過科技賦能重新定義海空運作業系統，翻轉近3000億美元的國際貨運代理市…" at bounding box center [728, 413] width 809 height 492
click at [1082, 218] on icon at bounding box center [1080, 217] width 17 height 17
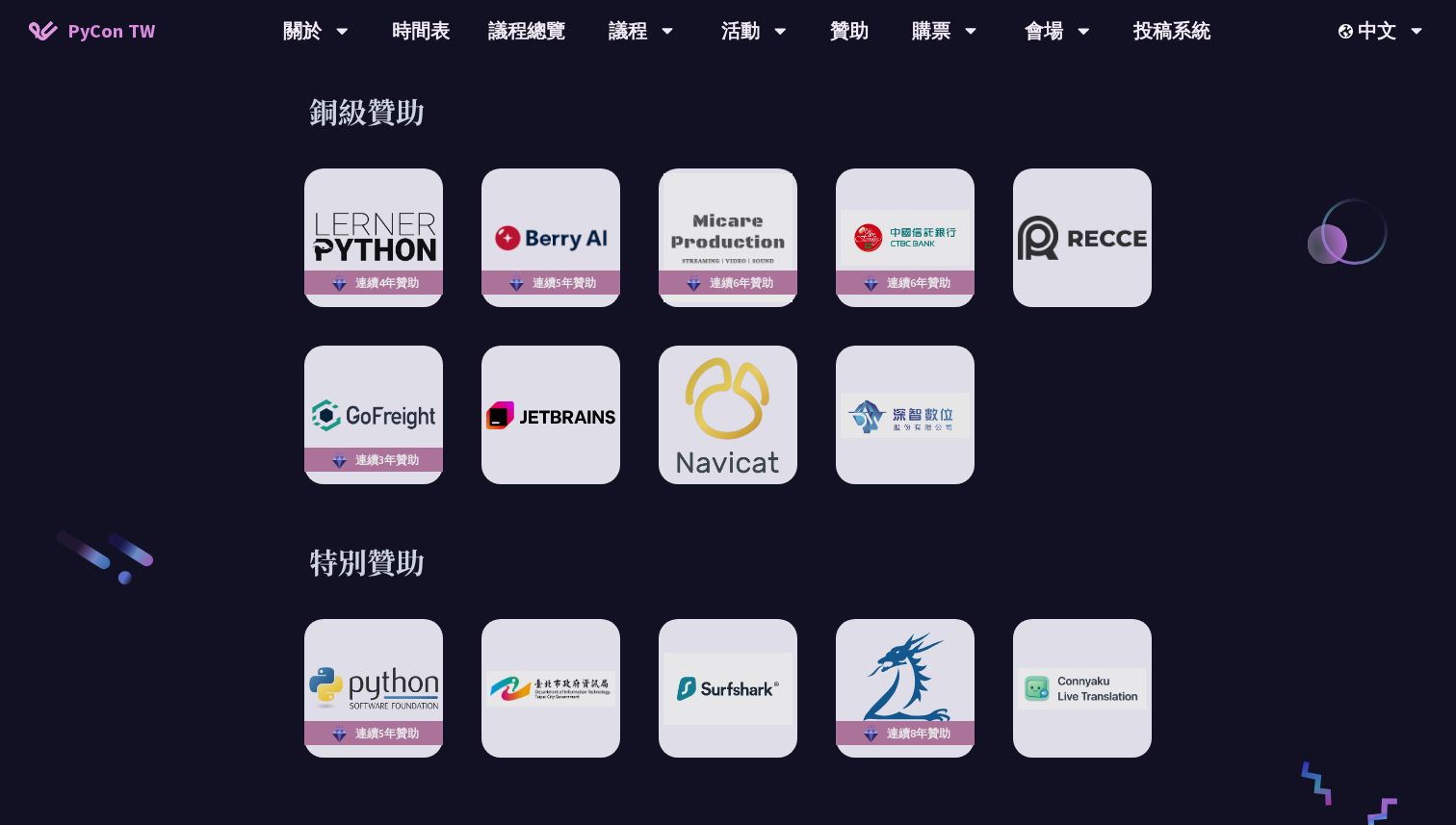
scroll to position [2805, 0]
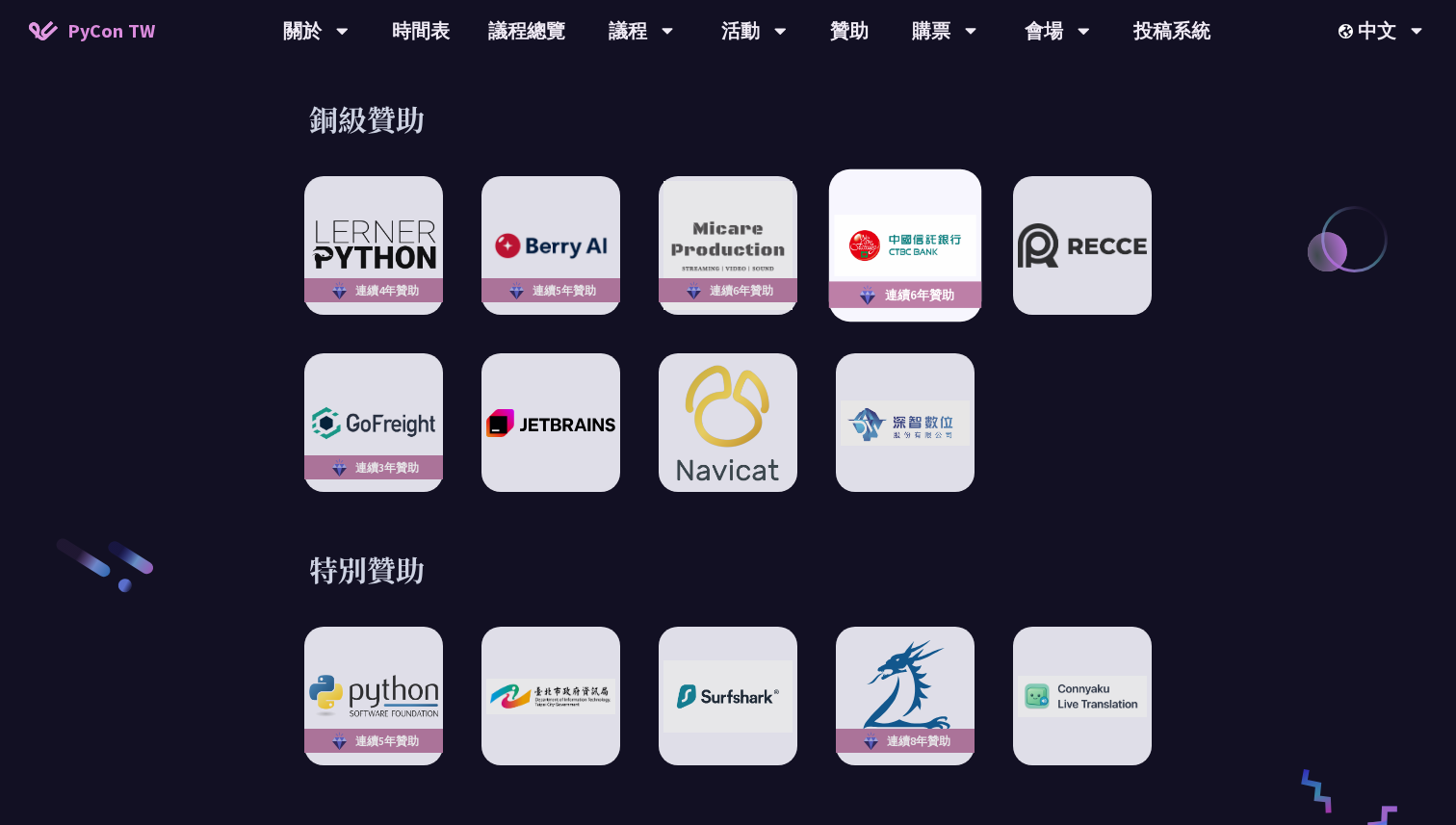
click at [885, 282] on div "連續6年贊助" at bounding box center [905, 294] width 152 height 27
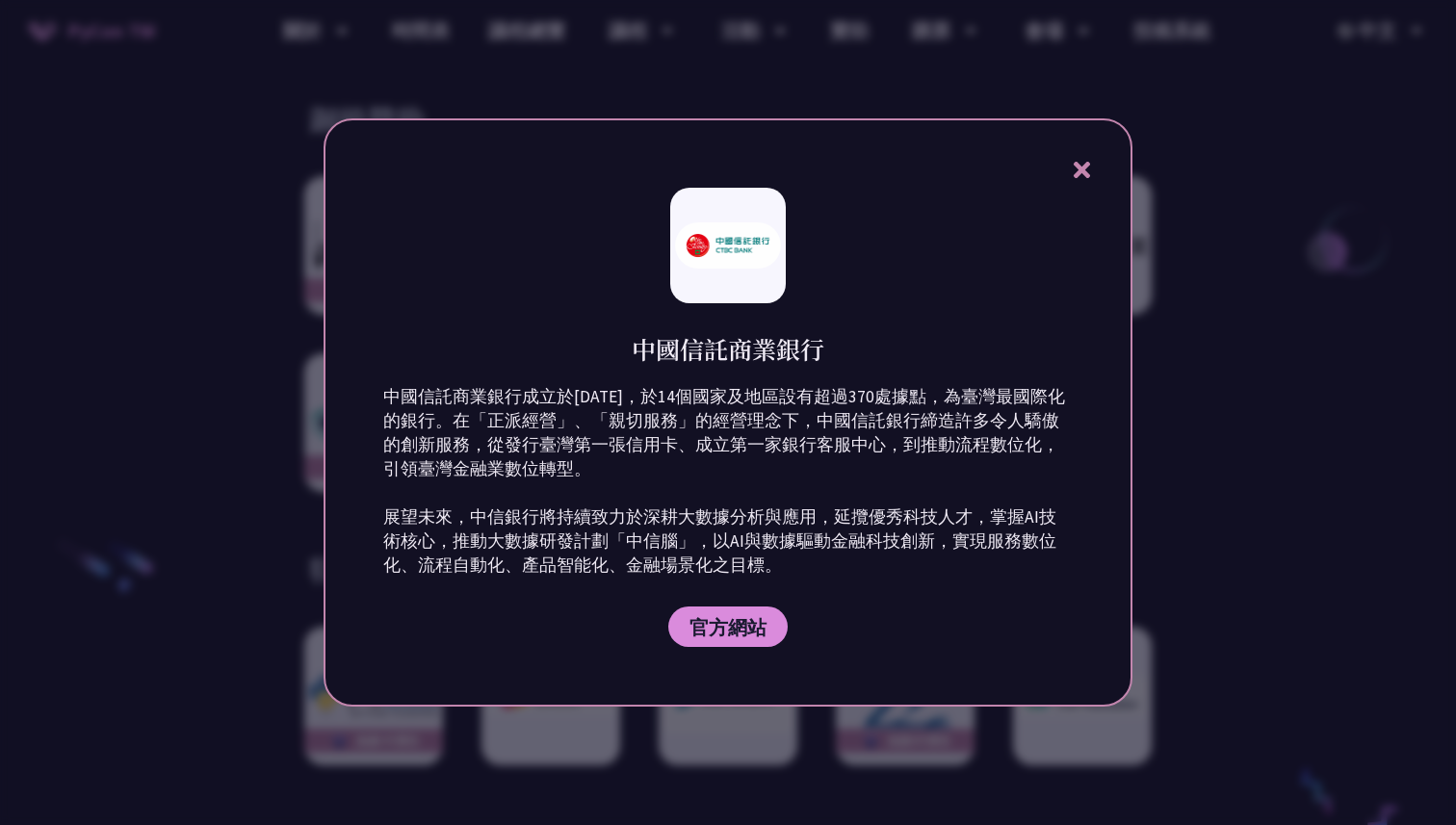
click at [1089, 171] on icon at bounding box center [1082, 170] width 24 height 24
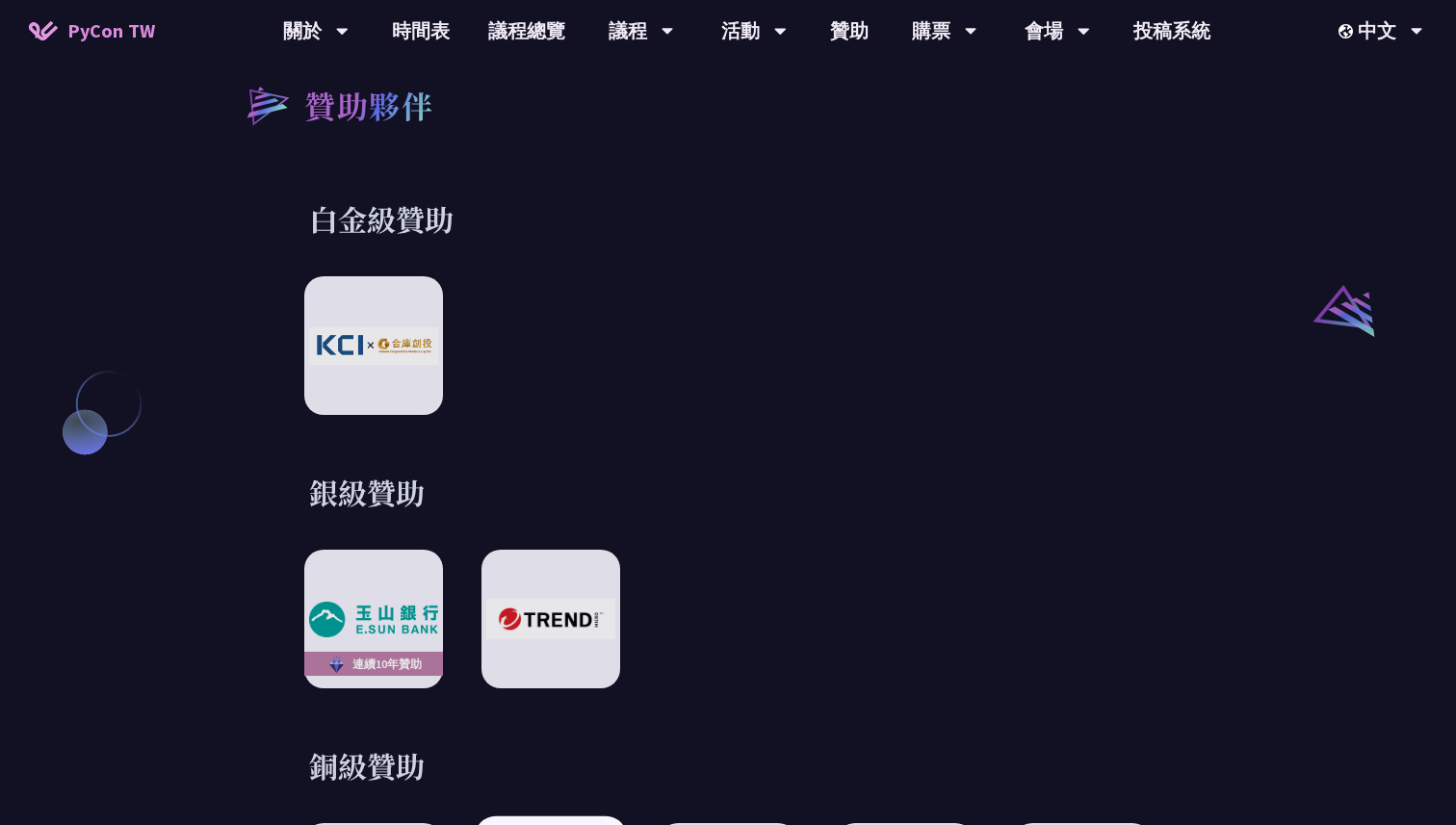
scroll to position [2136, 0]
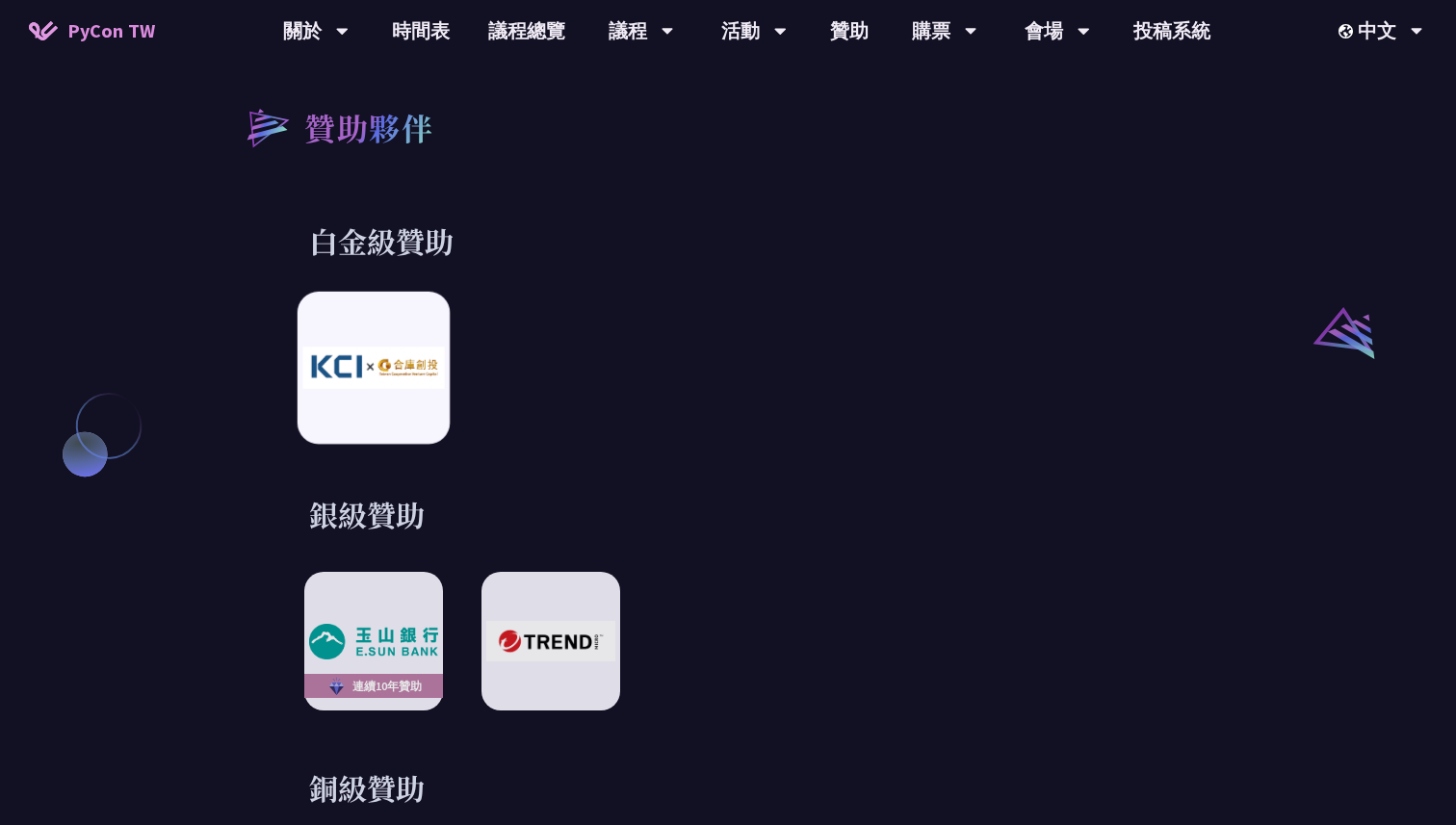
click at [386, 351] on img at bounding box center [373, 369] width 141 height 41
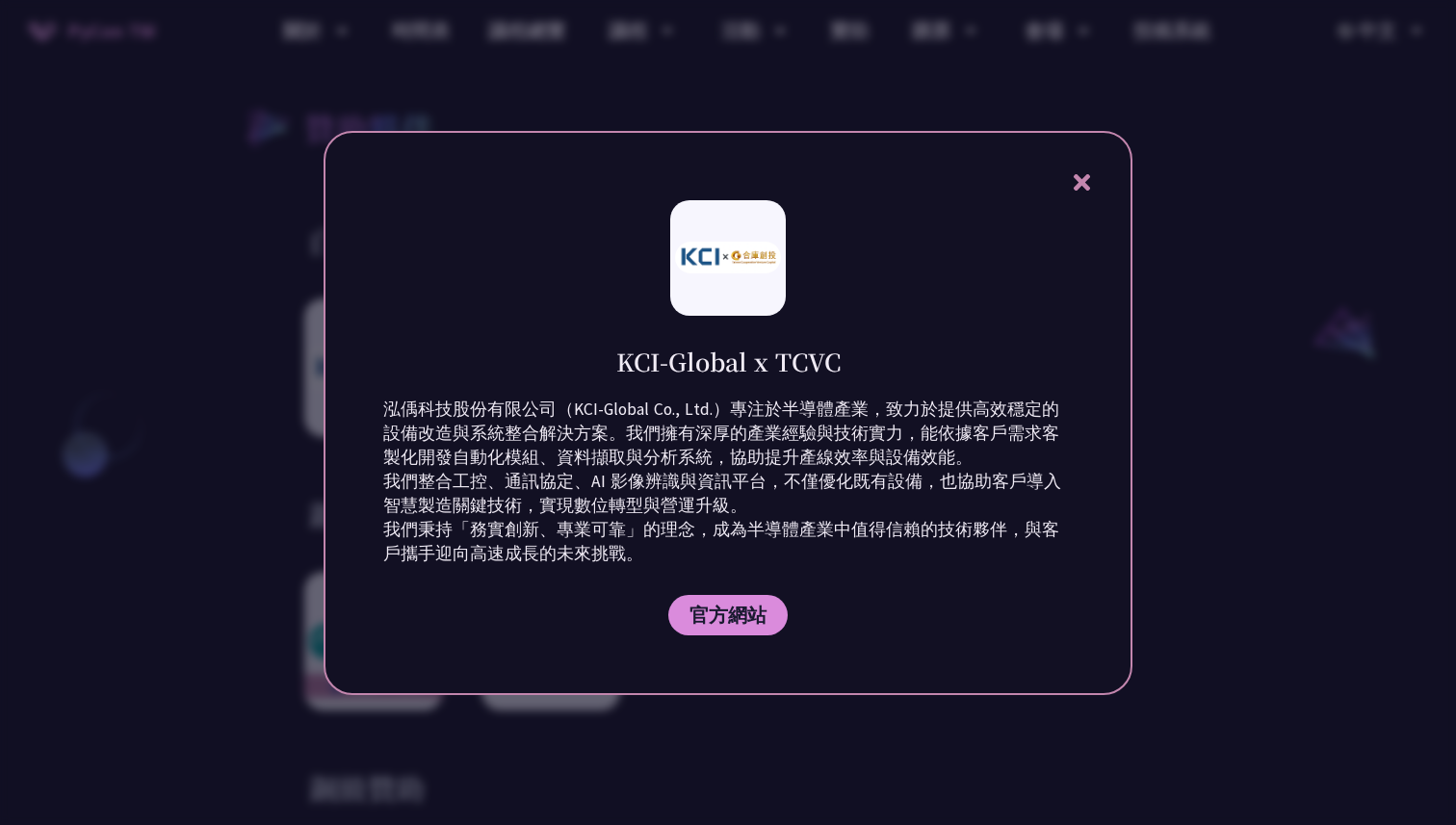
click at [1091, 167] on div "KCI-Global x TCVC 泓偊科技股份有限公司（KCI-Global Co., Ltd.）專注於半導體產業，致力於提供高效穩定的設備改造與系統整合解…" at bounding box center [728, 413] width 809 height 564
click at [1089, 176] on icon at bounding box center [1080, 182] width 17 height 17
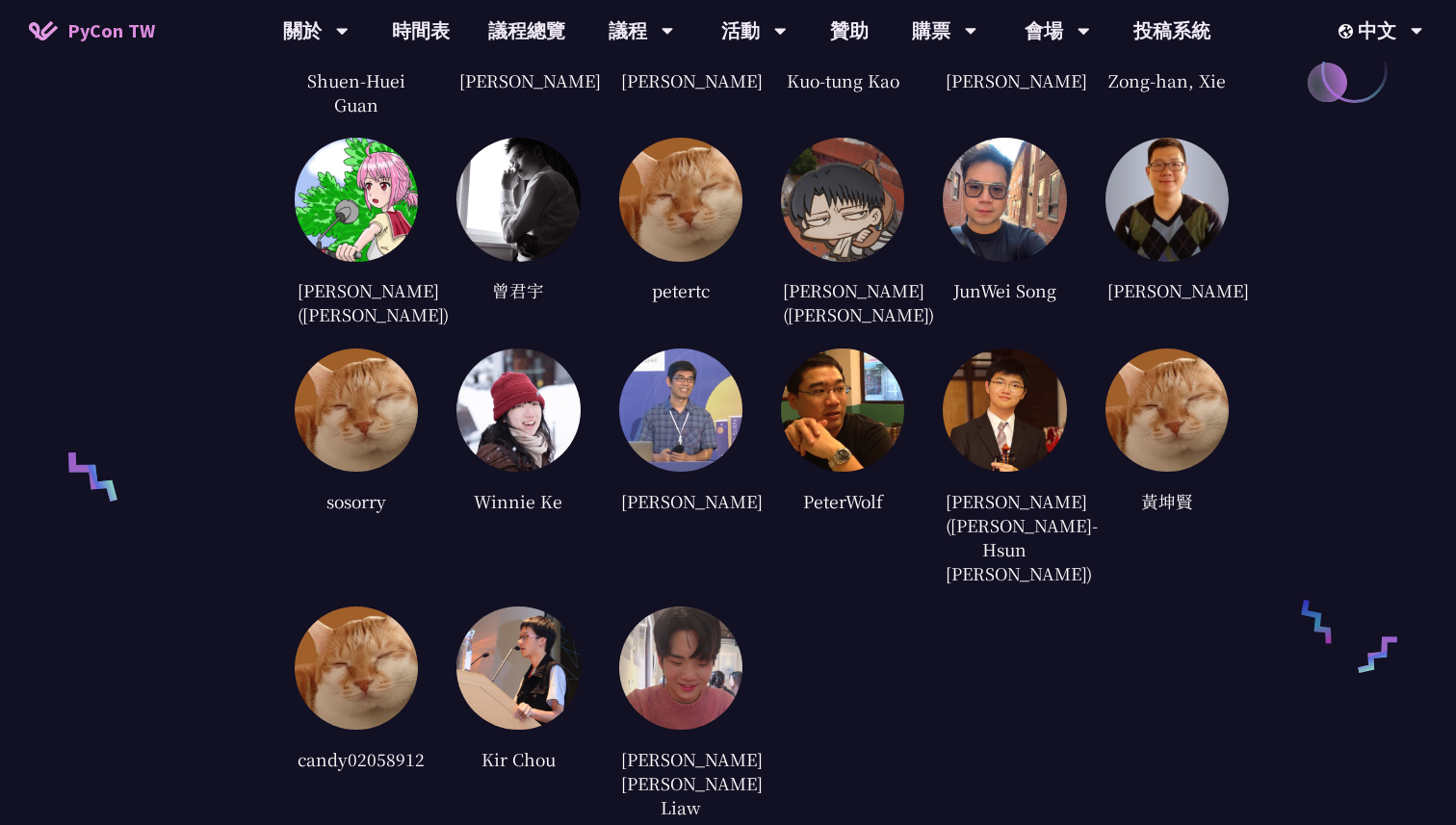
scroll to position [4189, 0]
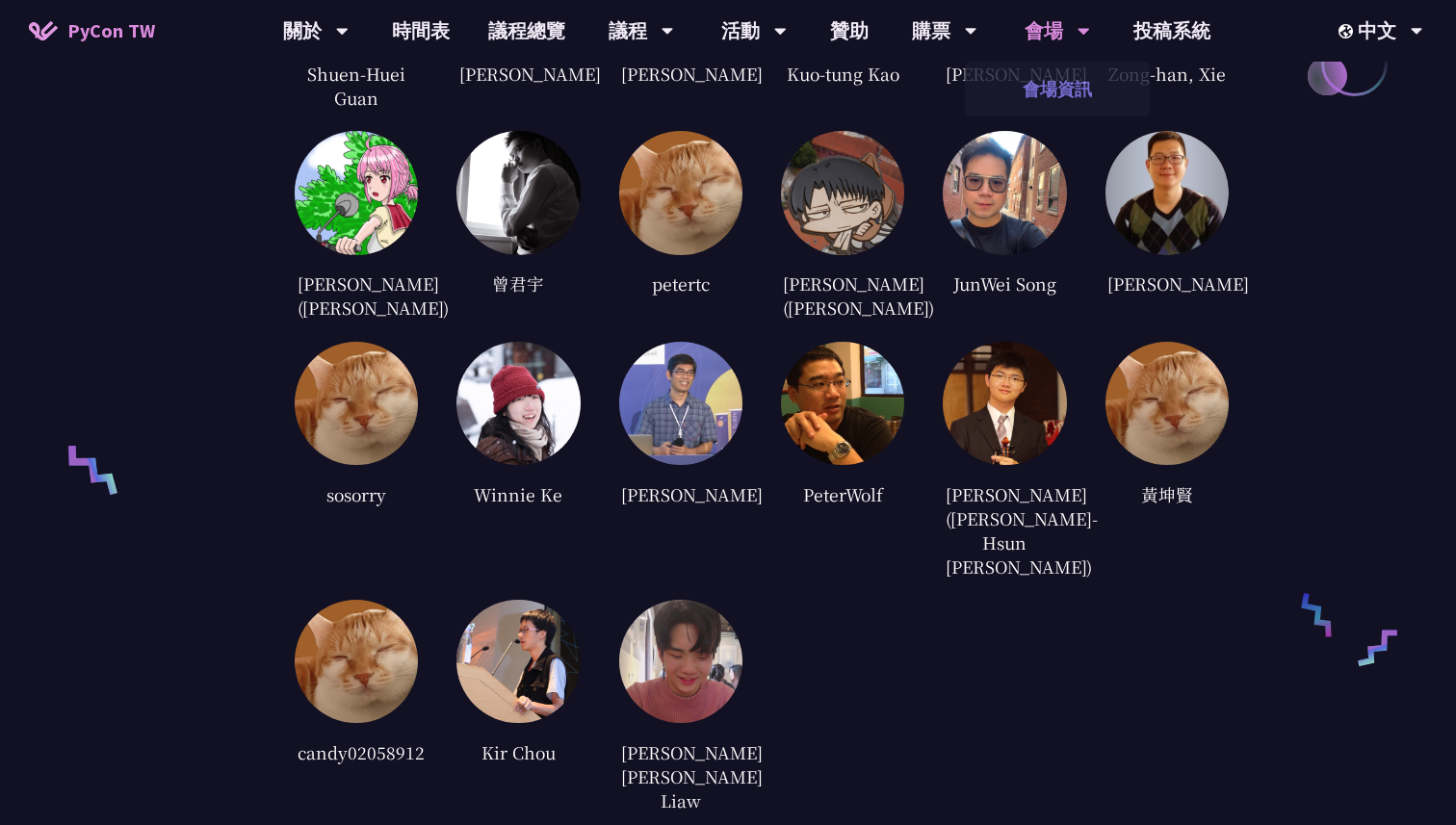
click at [1060, 83] on link "會場資訊" at bounding box center [1057, 89] width 185 height 45
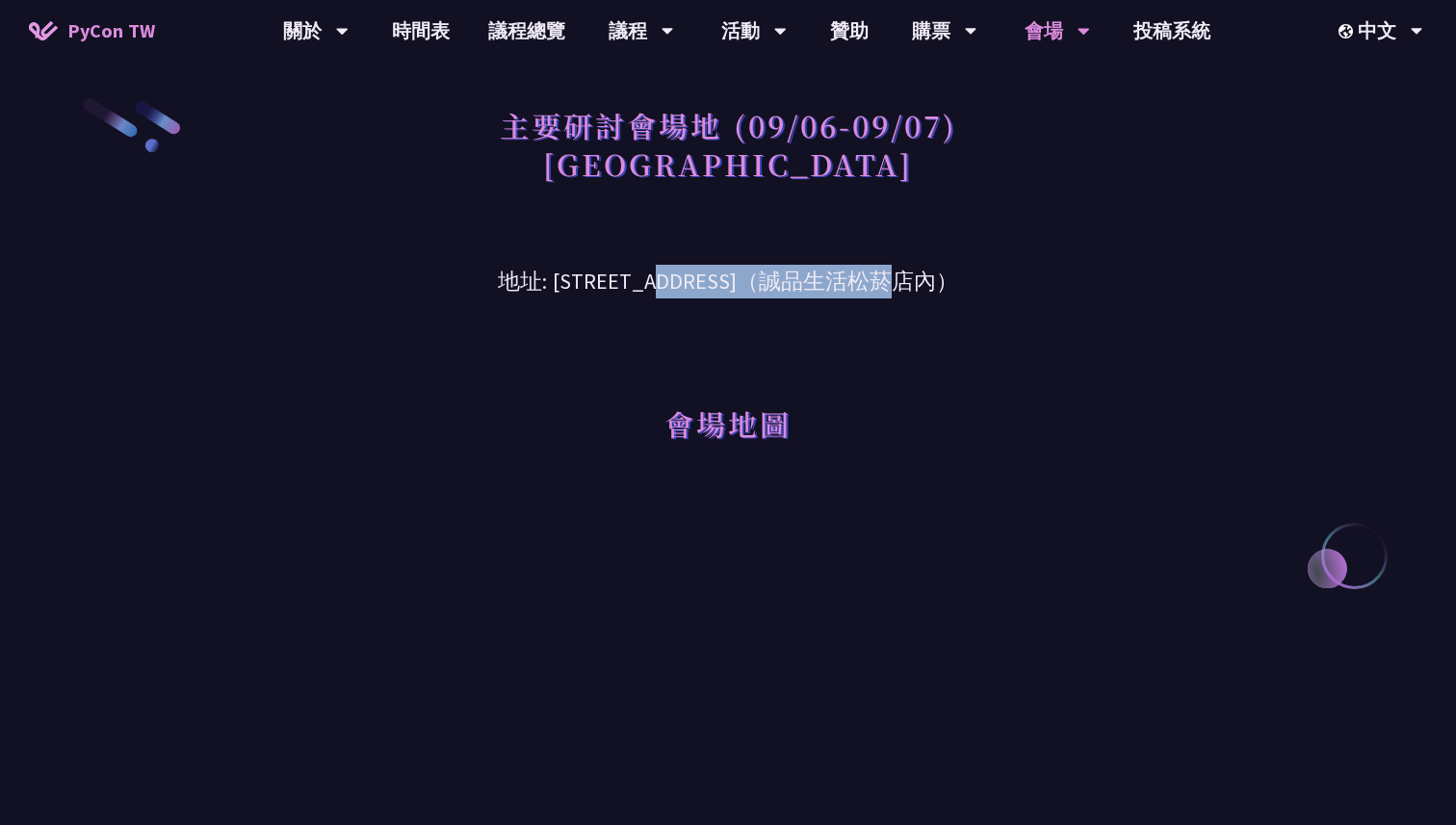
drag, startPoint x: 502, startPoint y: 285, endPoint x: 743, endPoint y: 292, distance: 241.1
click at [743, 292] on h3 "地址: [STREET_ADDRESS]（誠品生活松菸店內）" at bounding box center [728, 267] width 1001 height 62
copy h3 "[STREET_ADDRESS]"
click at [759, 256] on h3 "地址: [STREET_ADDRESS]（誠品生活松菸店內）" at bounding box center [728, 267] width 1001 height 62
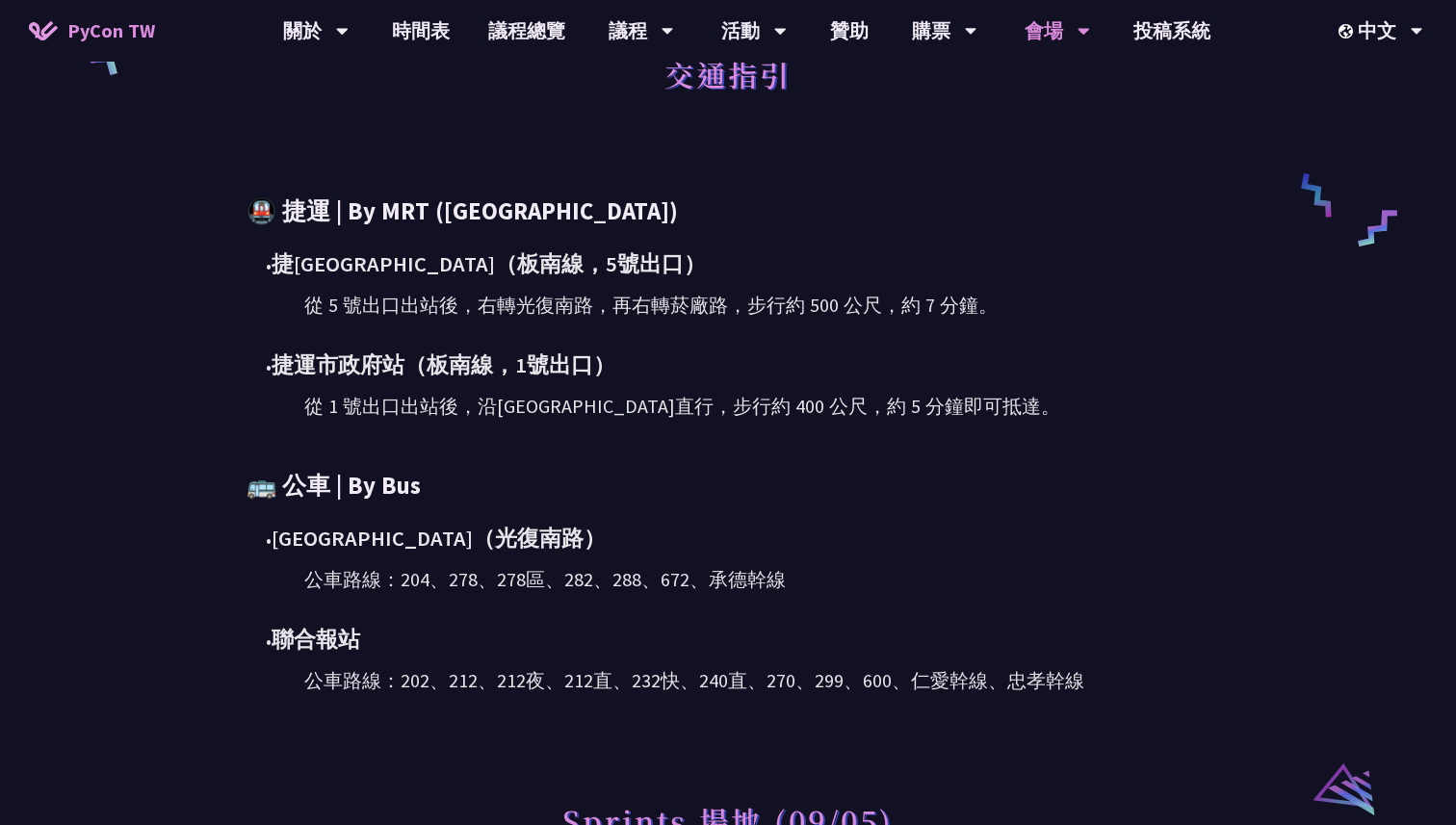
scroll to position [596, 0]
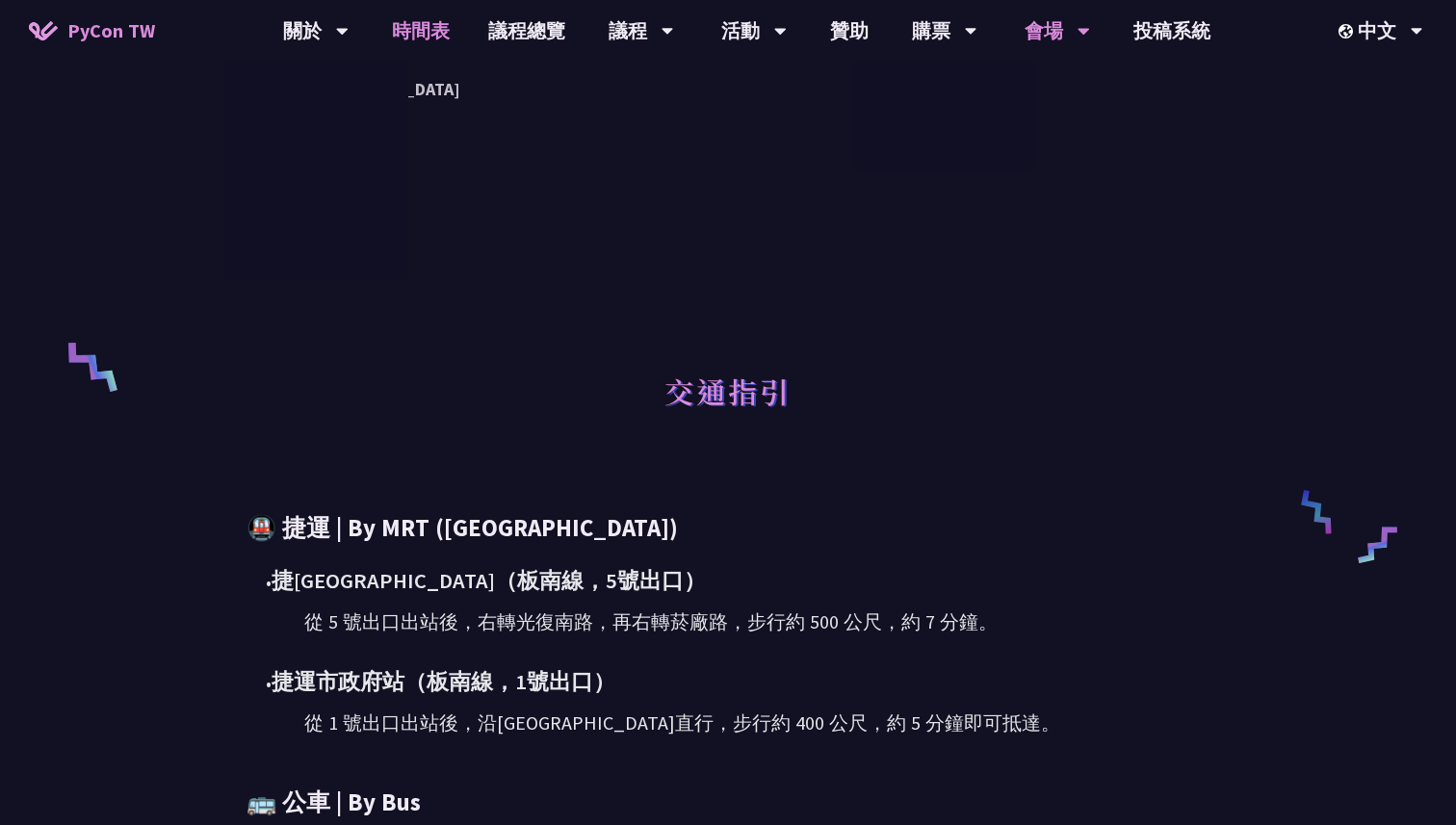
click at [439, 26] on link "時間表" at bounding box center [420, 31] width 96 height 61
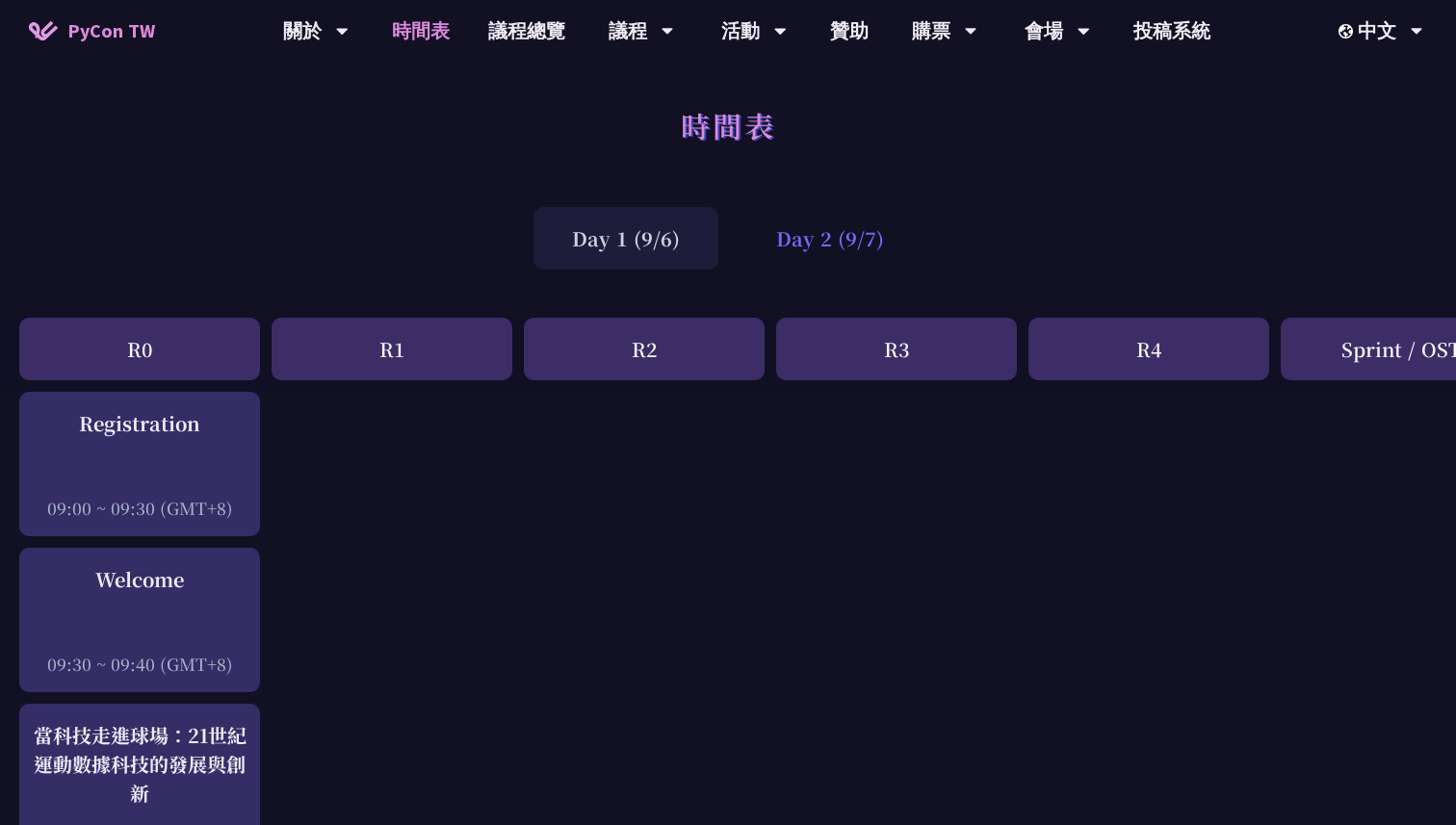
click at [852, 228] on div "Day 2 (9/7)" at bounding box center [829, 237] width 185 height 62
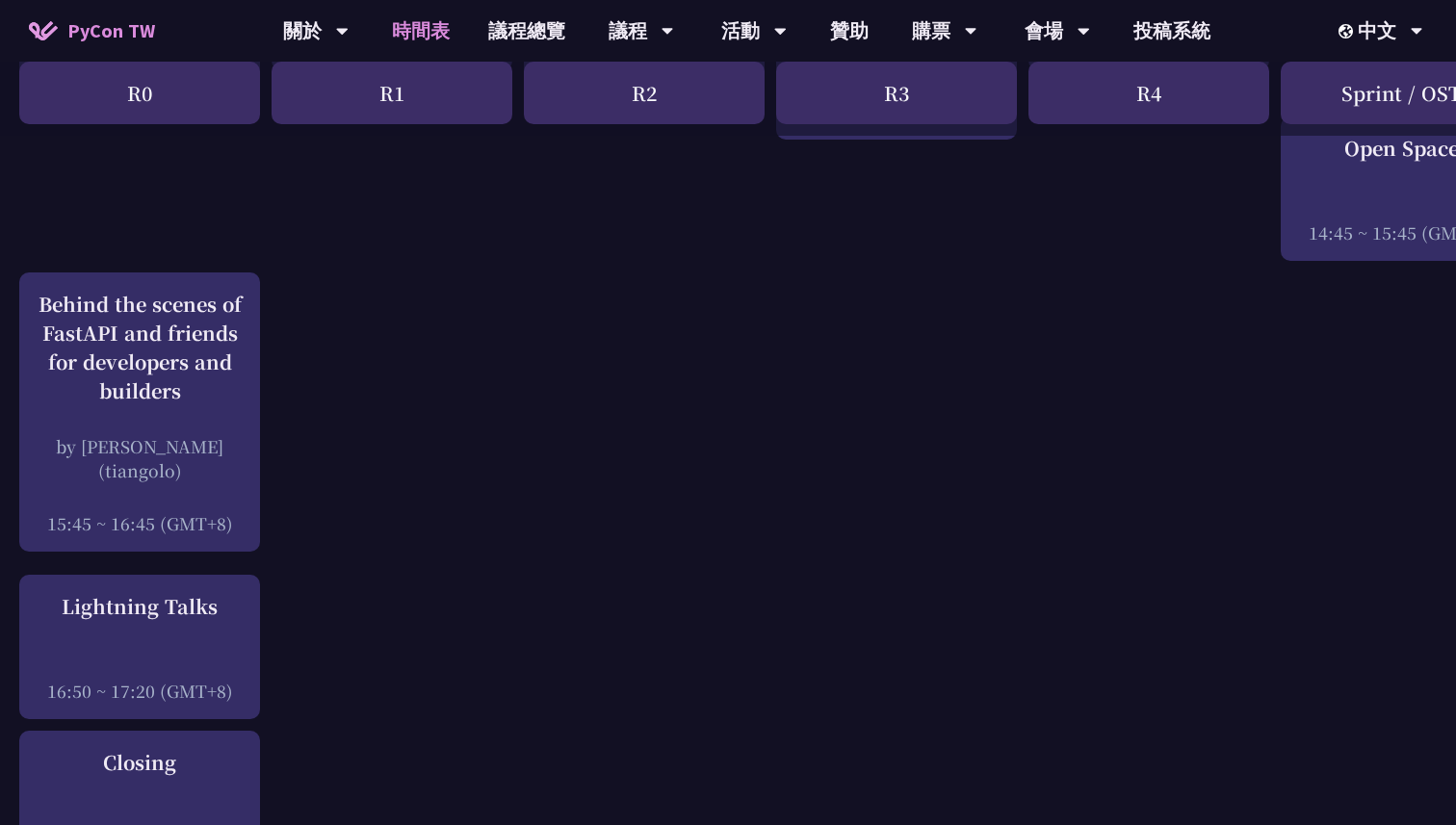
scroll to position [2588, 0]
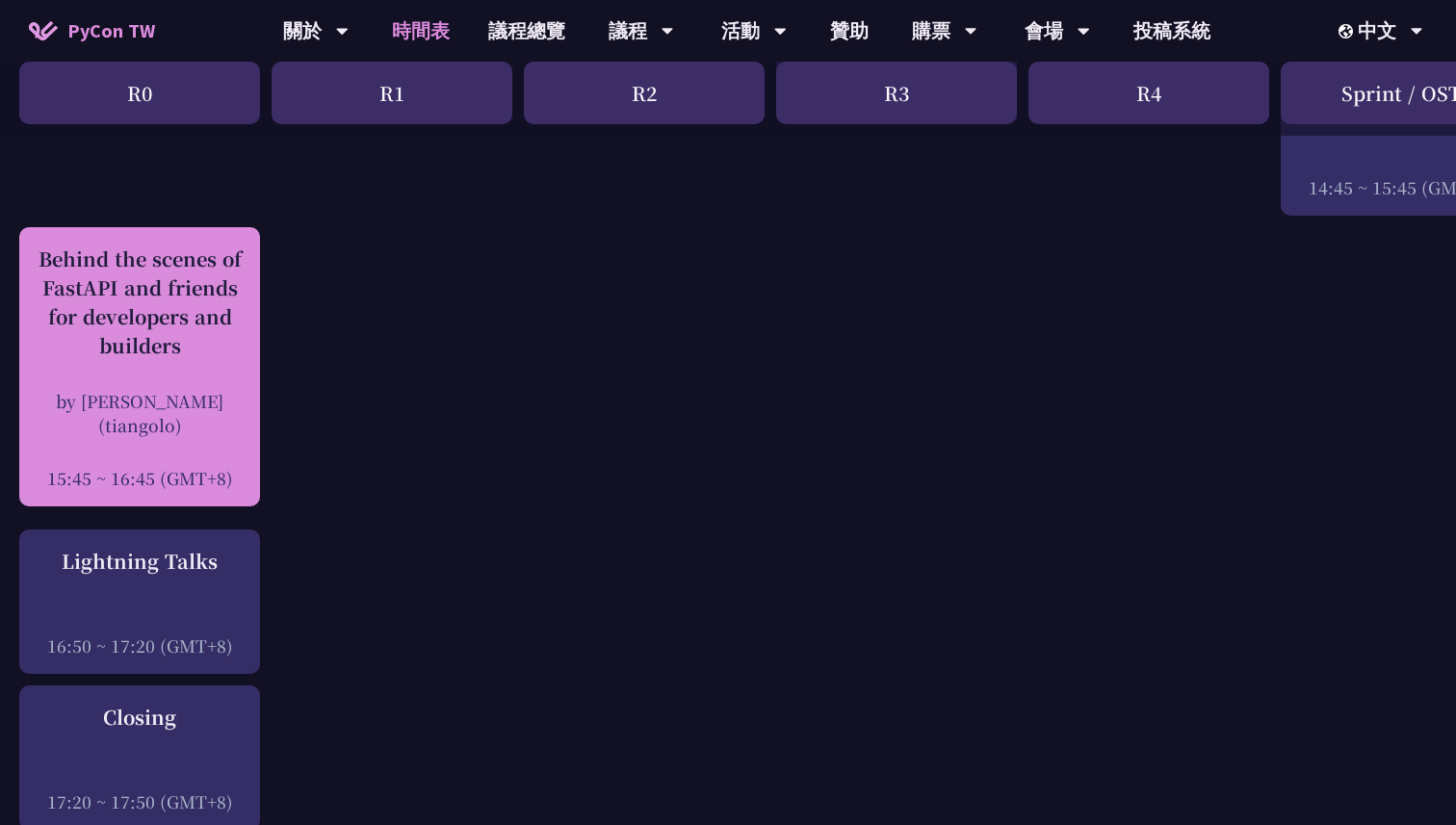
click at [220, 437] on div at bounding box center [139, 451] width 221 height 29
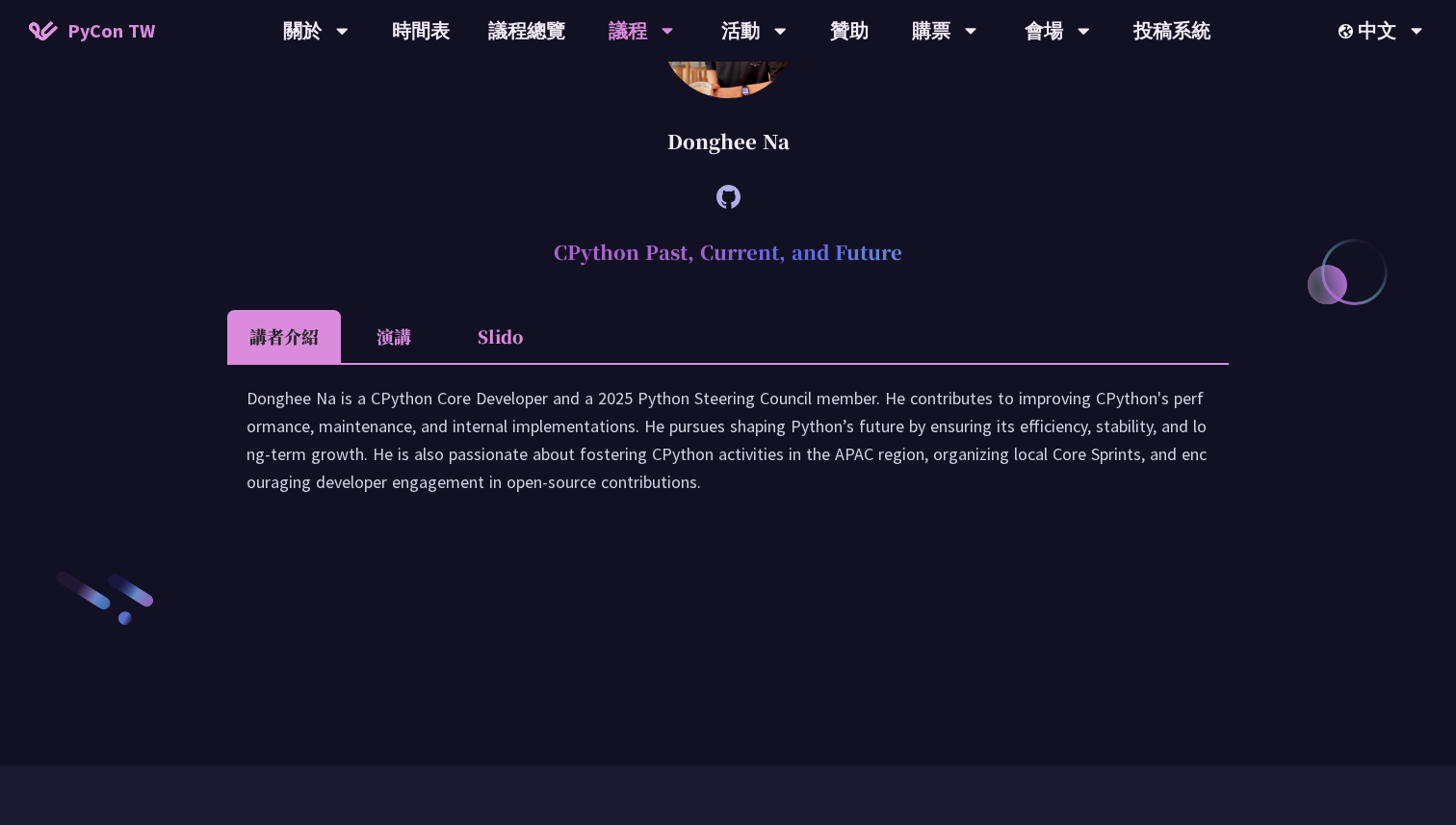
scroll to position [2525, 0]
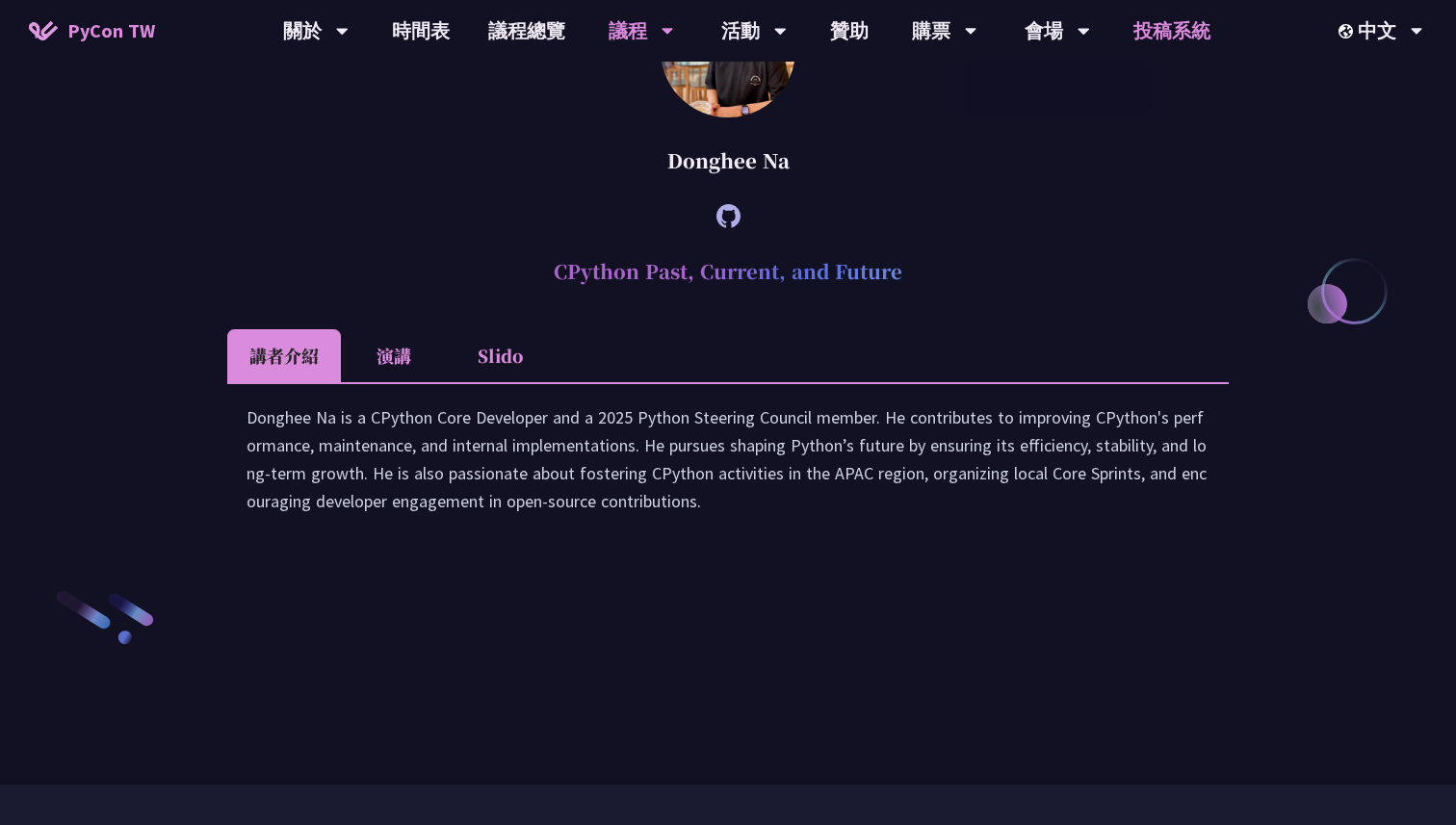
click at [1192, 40] on link "投稿系統" at bounding box center [1171, 31] width 116 height 61
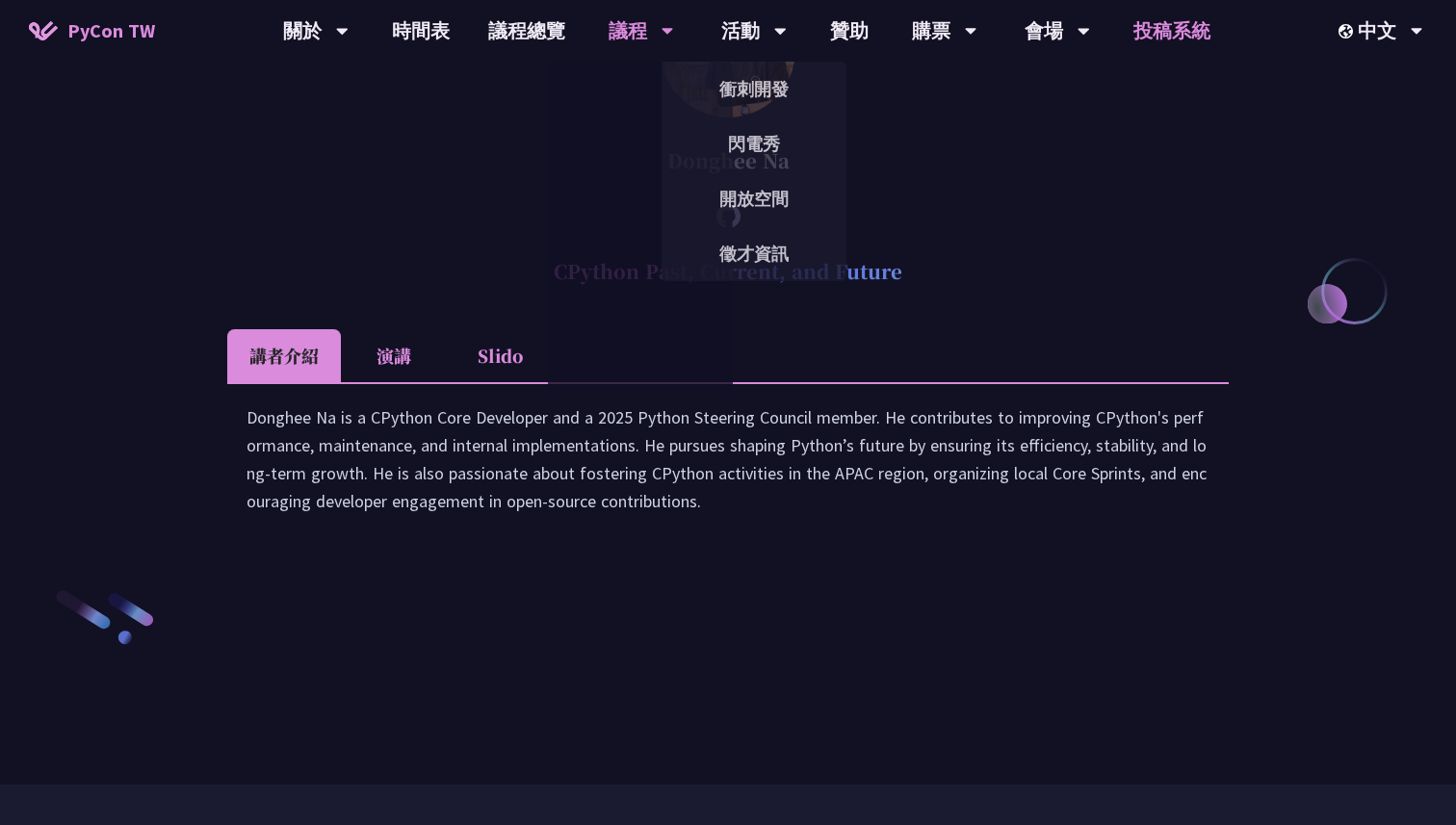
click at [1146, 25] on link "投稿系統" at bounding box center [1171, 31] width 116 height 61
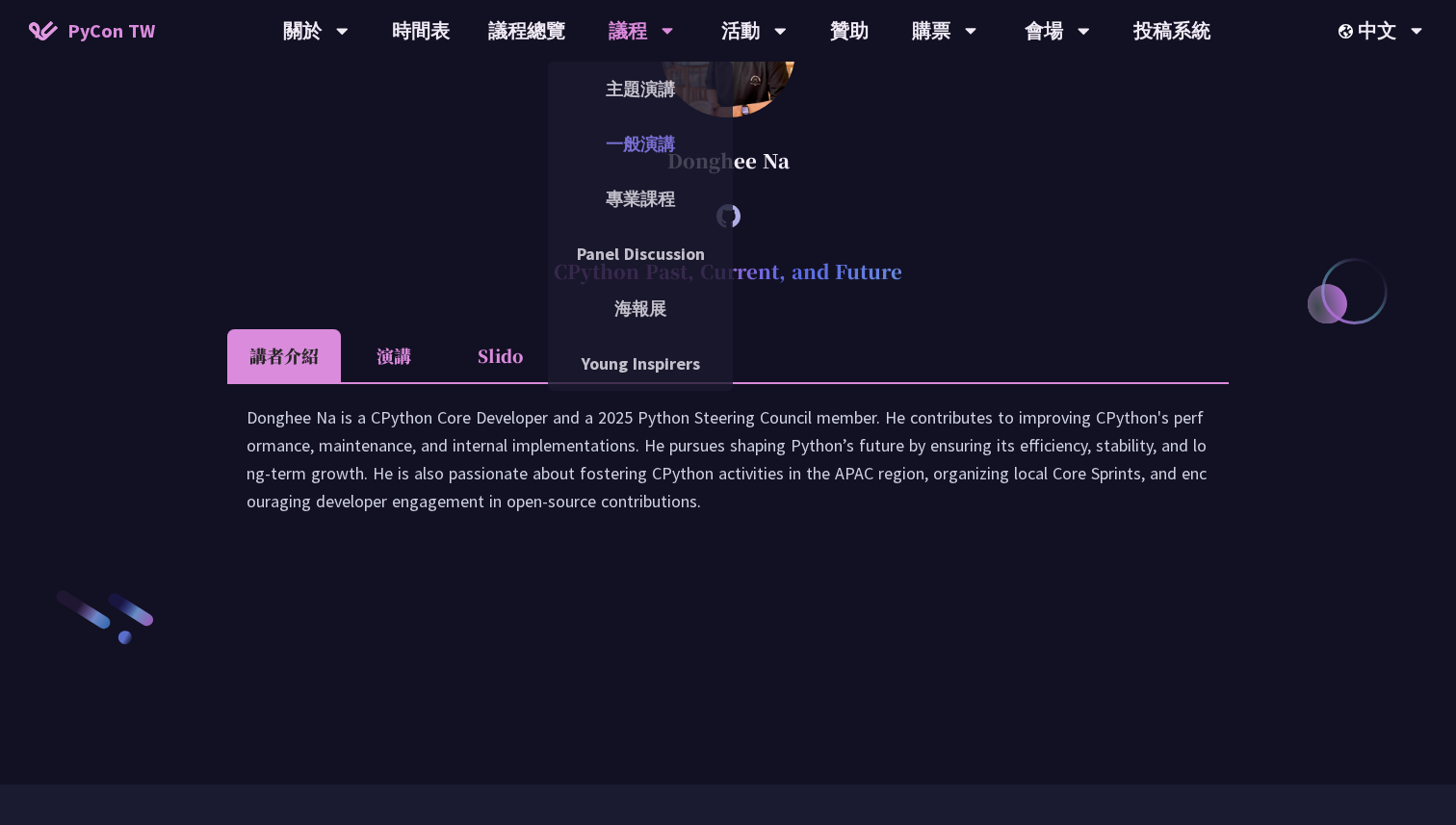
click at [658, 138] on link "一般演講" at bounding box center [640, 144] width 185 height 45
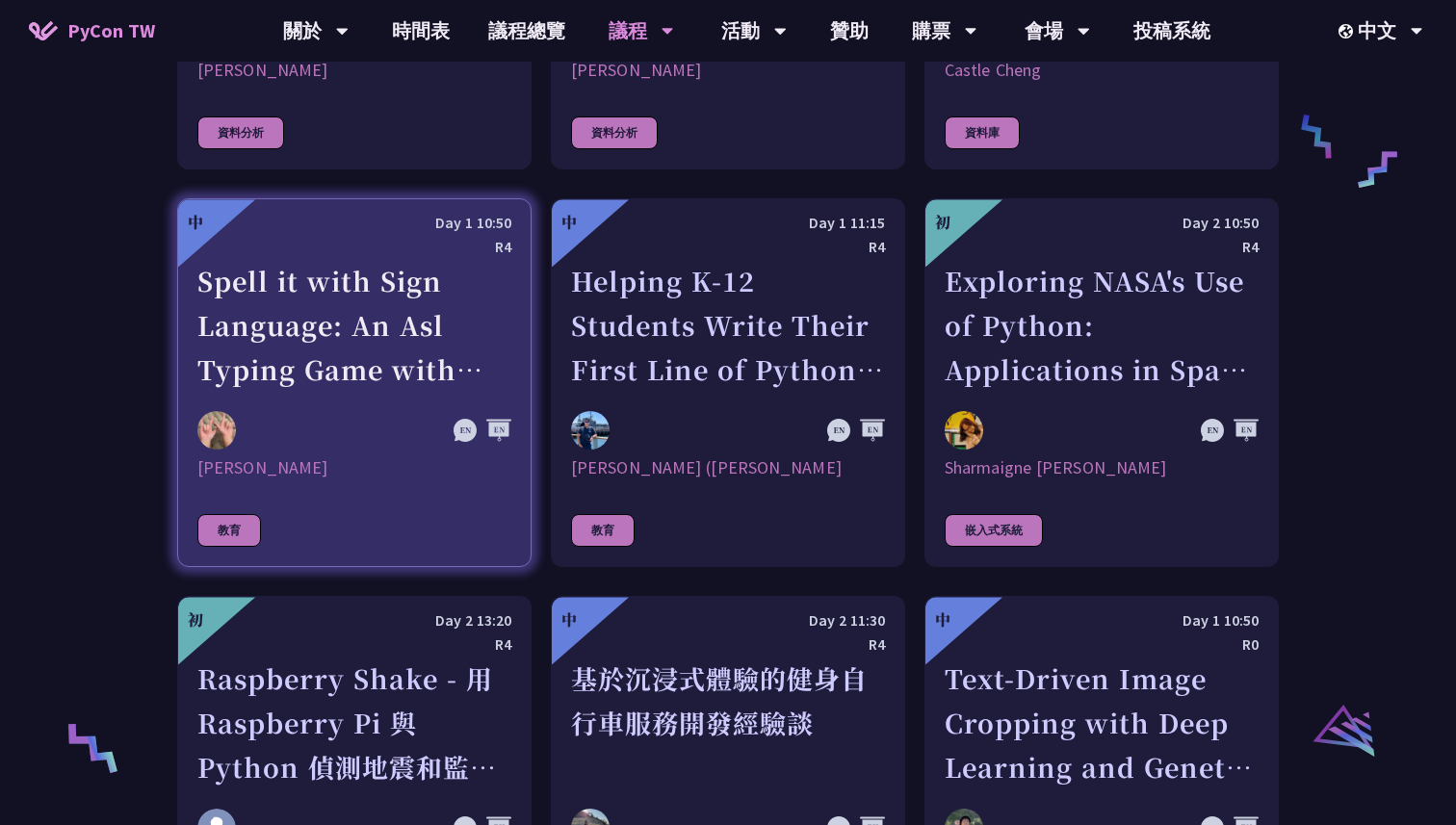
scroll to position [3321, 0]
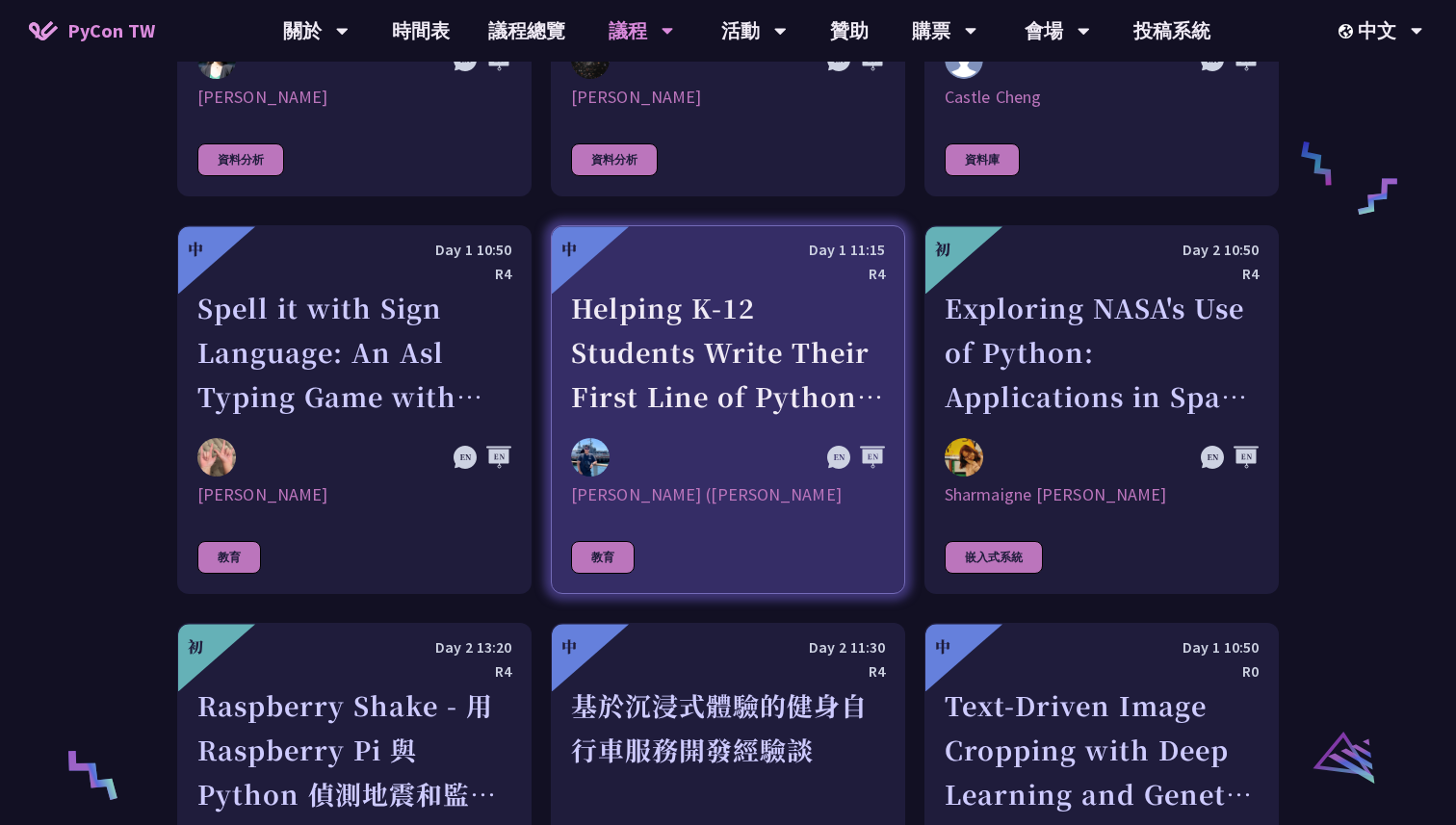
click at [648, 287] on div "Helping K-12 Students Write Their First Line of Python: Building a Game-Based L…" at bounding box center [728, 352] width 314 height 132
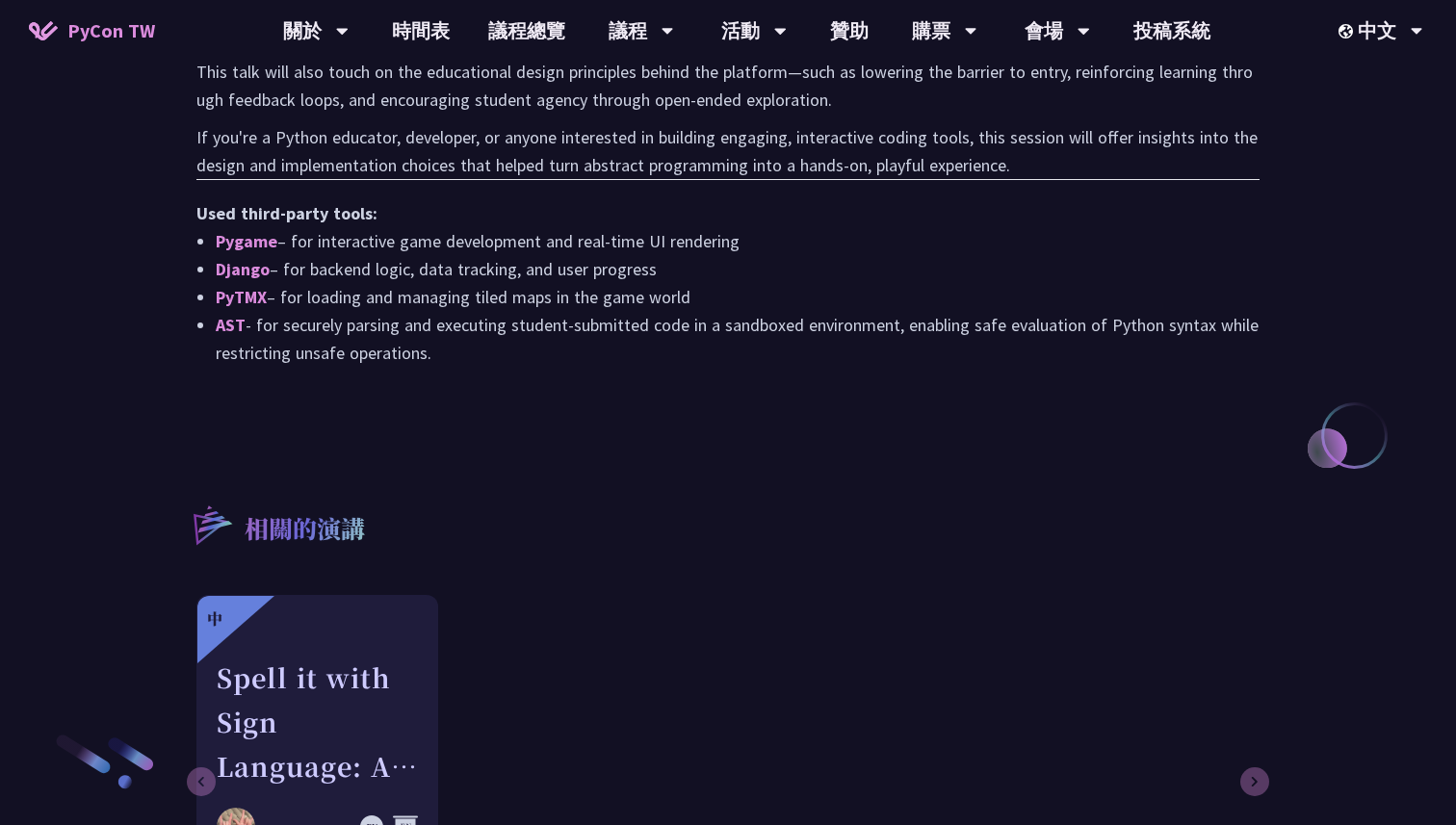
scroll to position [1891, 0]
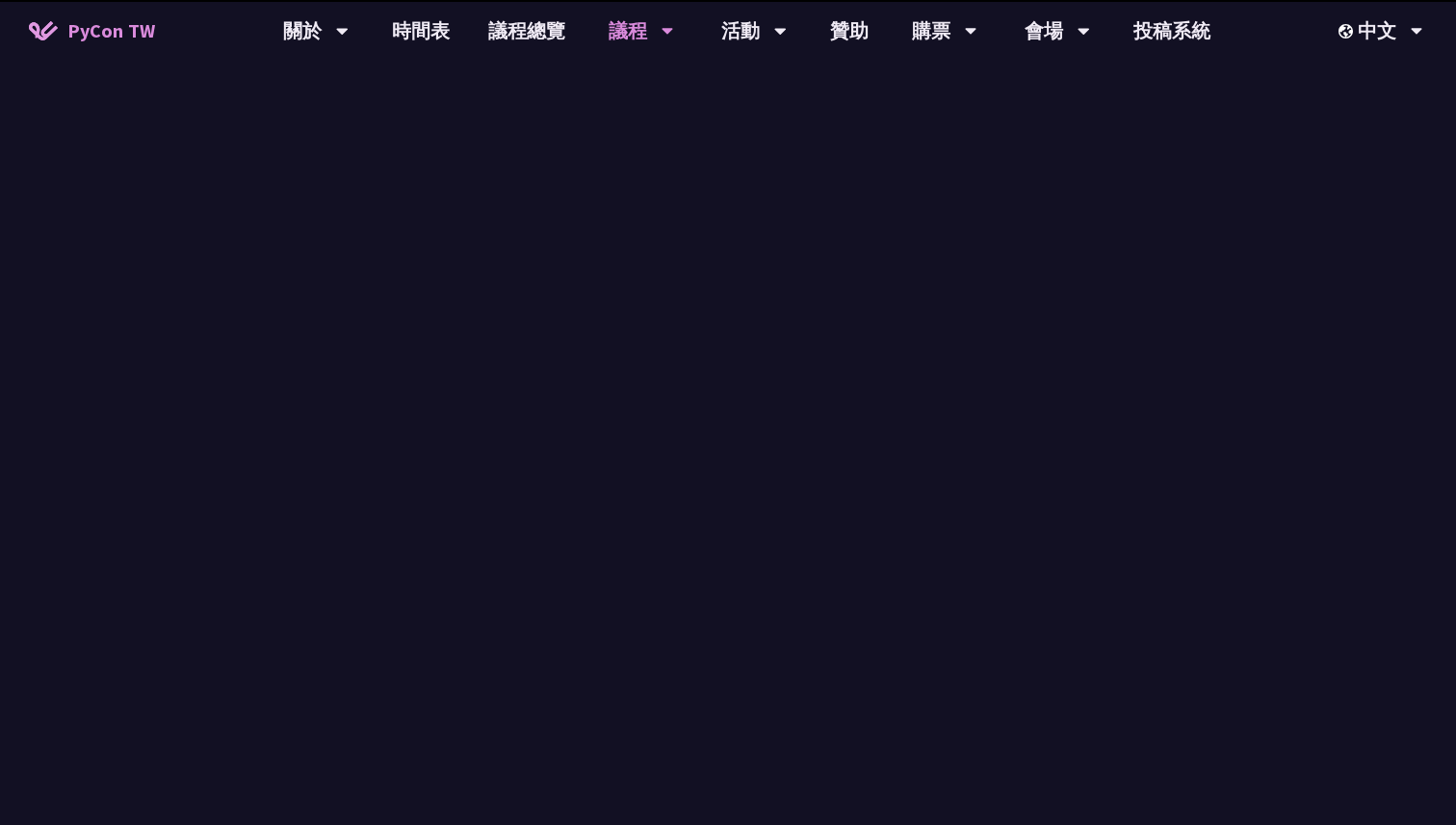
scroll to position [2782, 0]
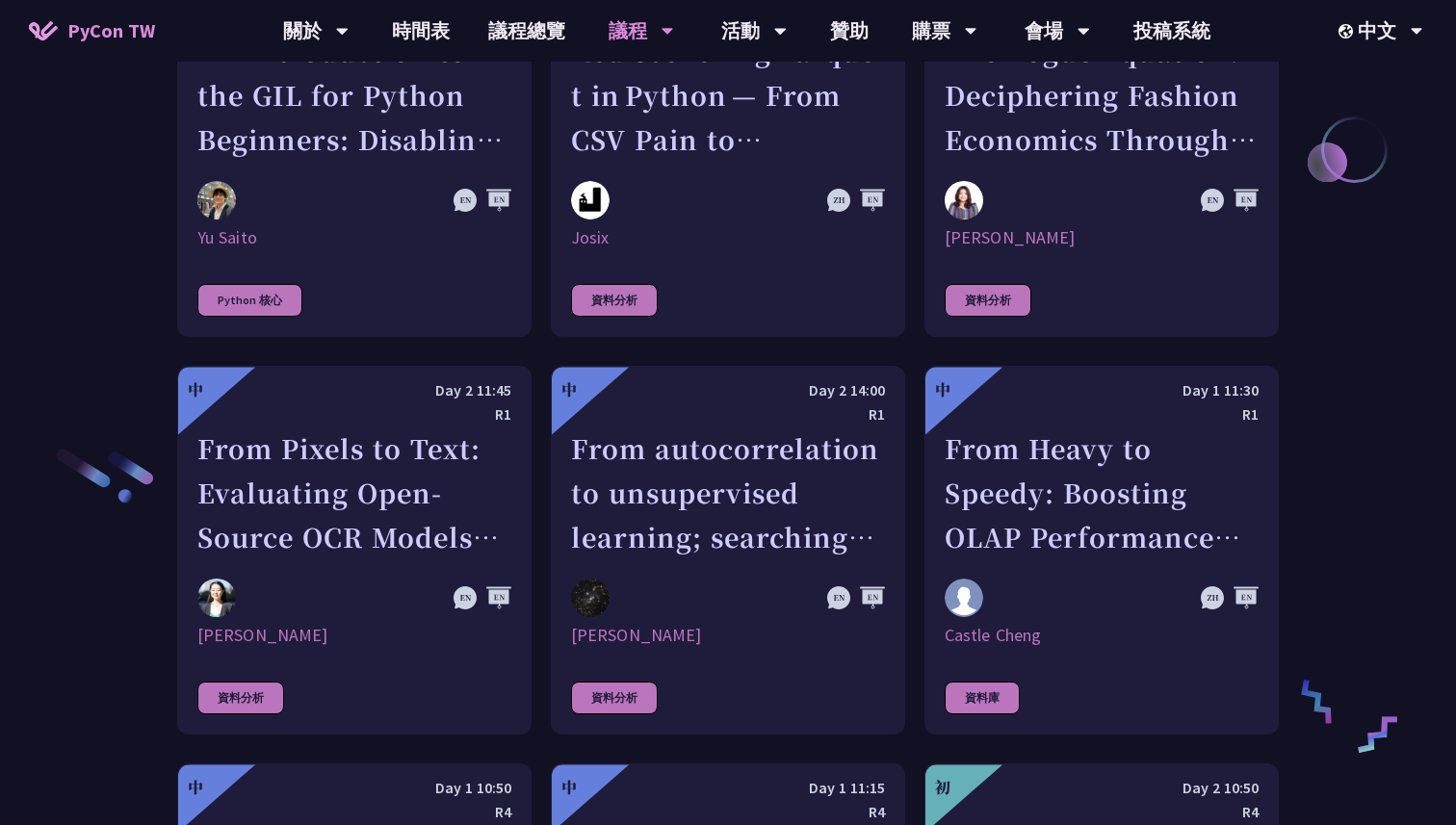
scroll to position [2525, 0]
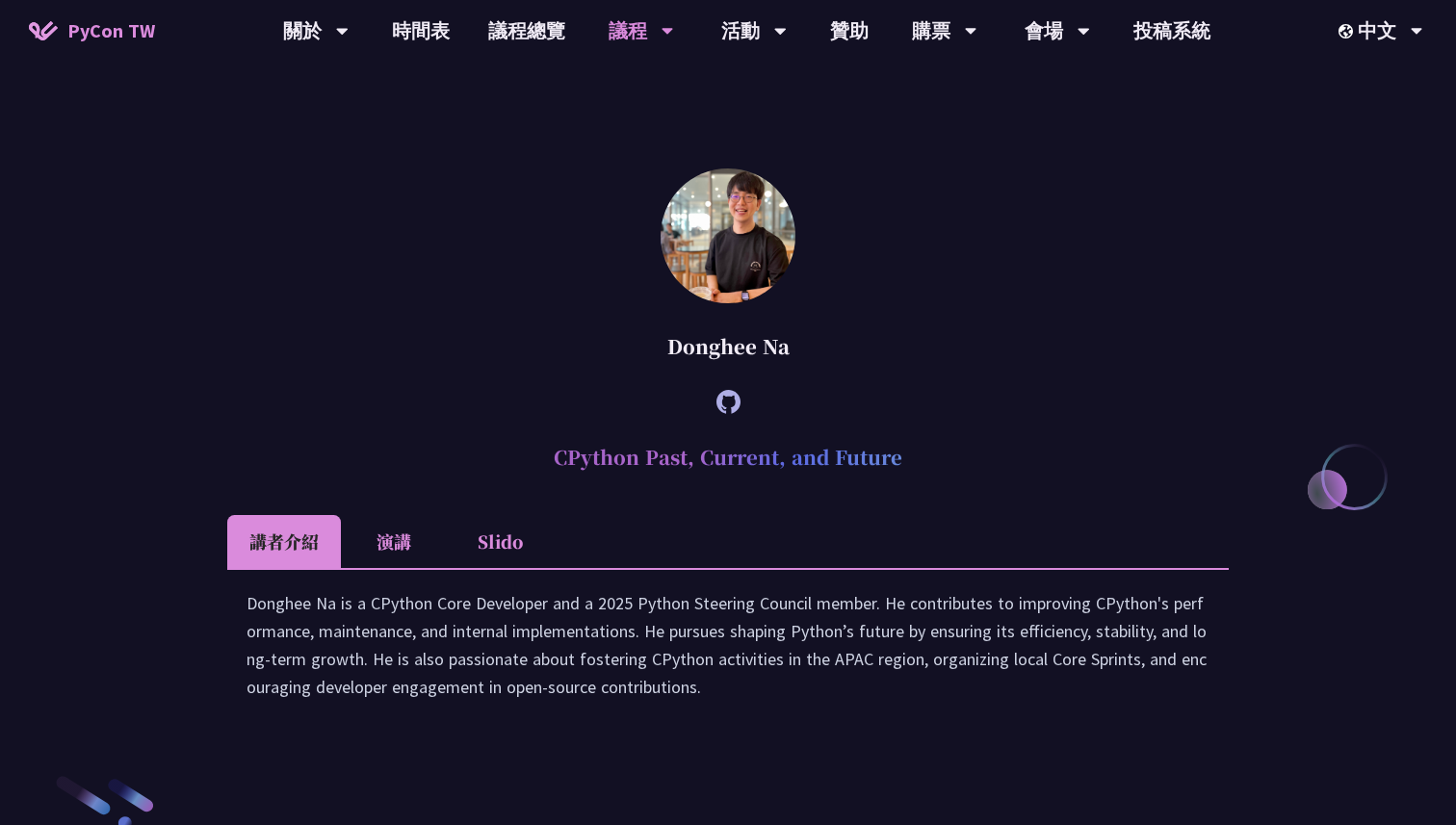
scroll to position [2588, 0]
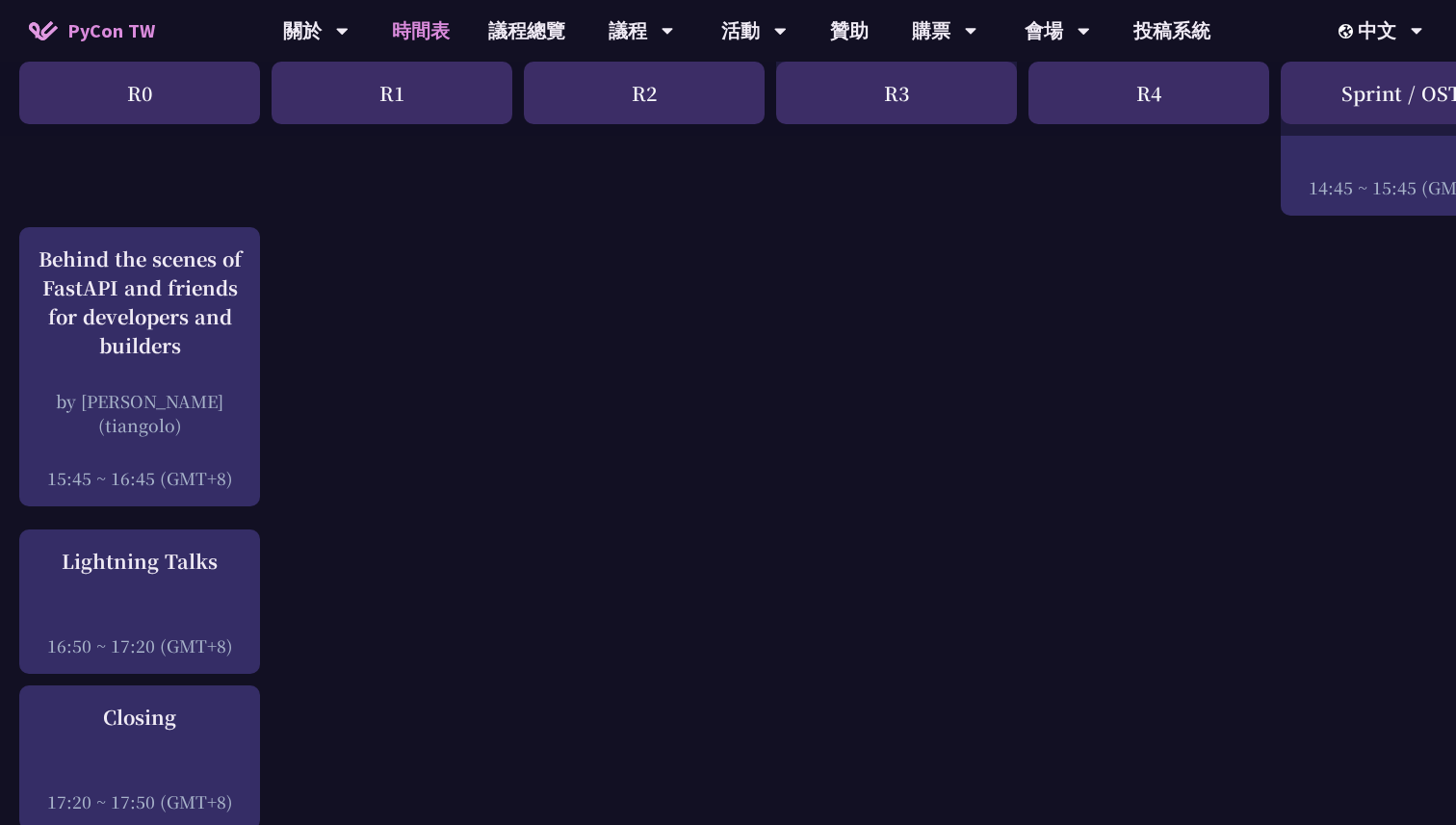
scroll to position [596, 0]
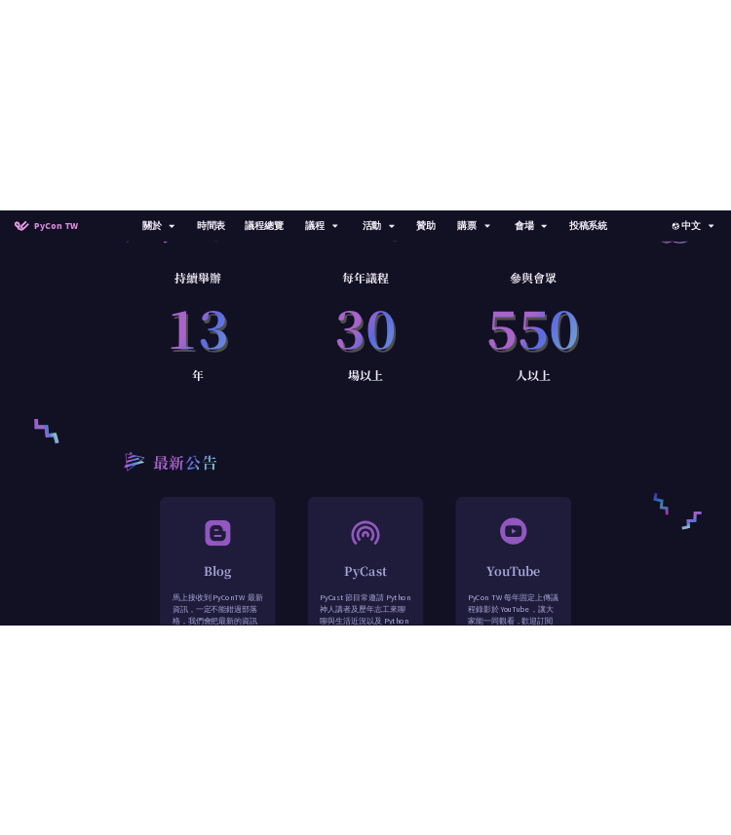
scroll to position [1277, 0]
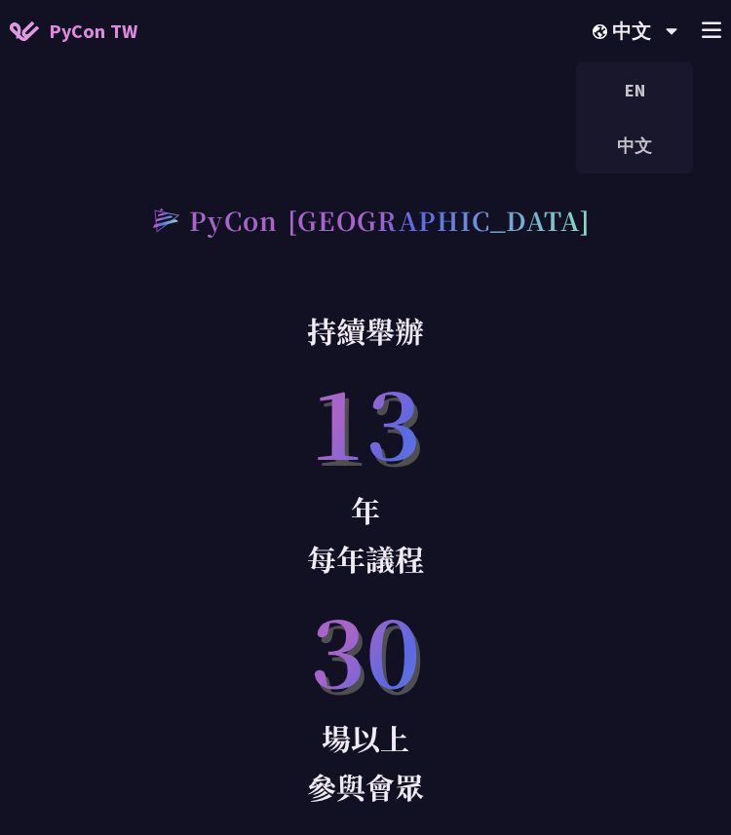
click at [708, 34] on icon at bounding box center [711, 29] width 19 height 17
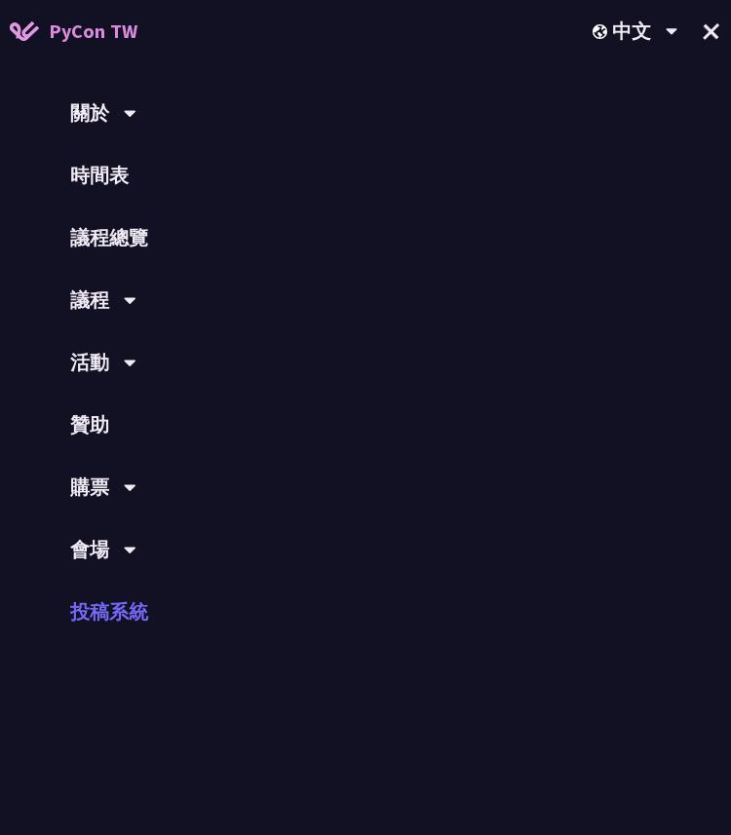
click at [123, 603] on link "投稿系統" at bounding box center [365, 612] width 731 height 62
